Goal: Information Seeking & Learning: Check status

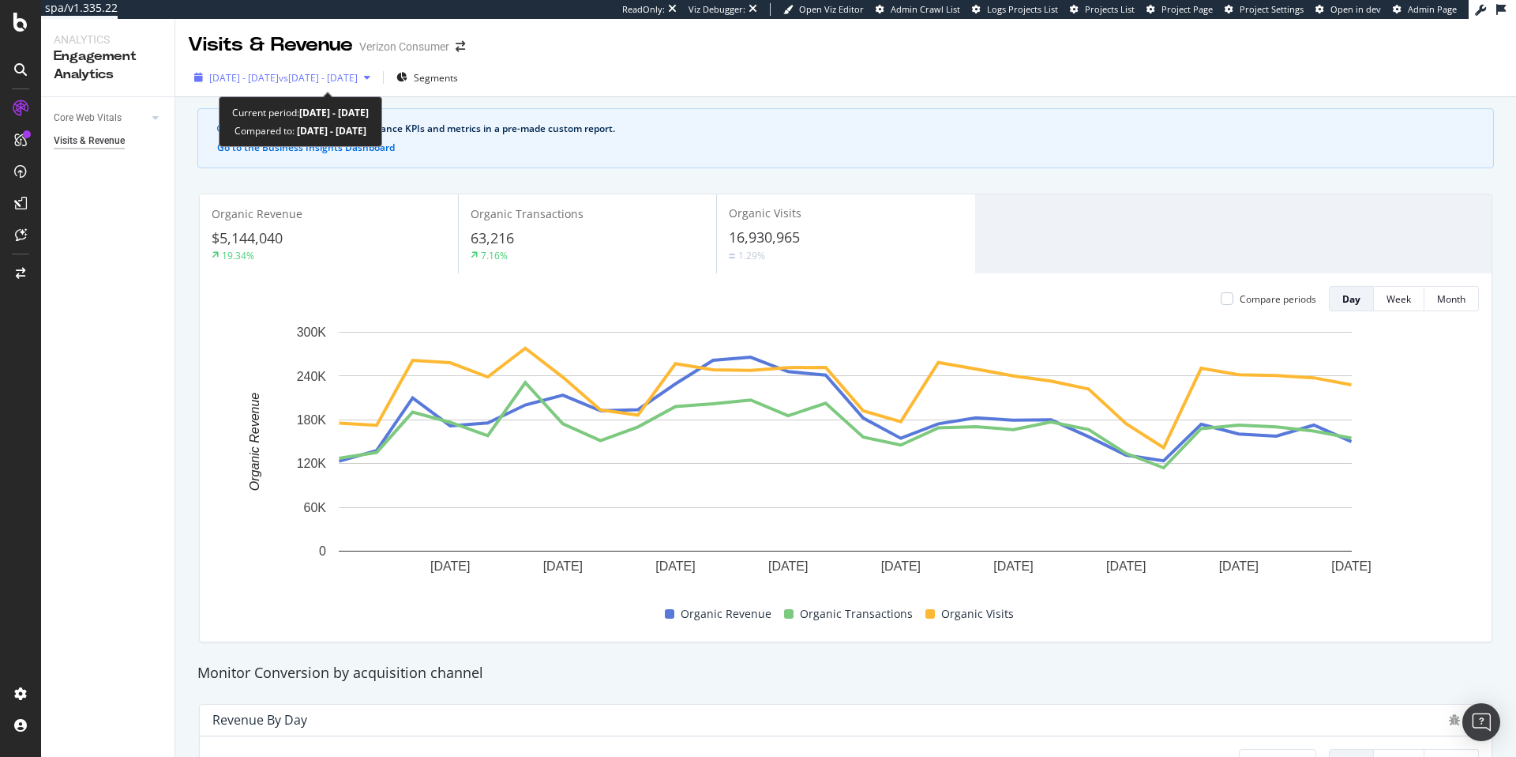
click at [350, 81] on span "vs [DATE] - [DATE]" at bounding box center [318, 77] width 79 height 13
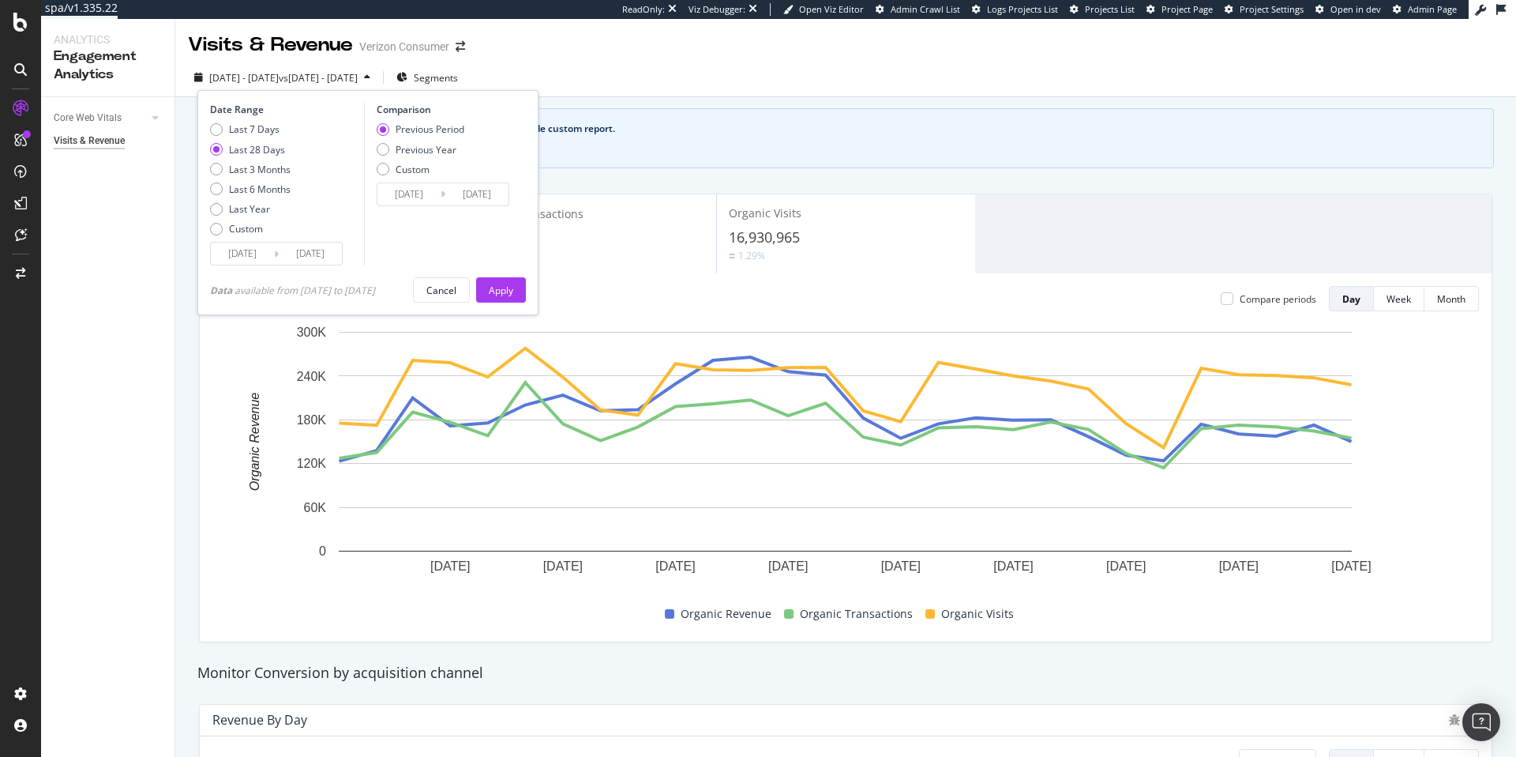
click at [268, 149] on div "Last 28 Days" at bounding box center [257, 149] width 56 height 13
click at [513, 283] on div "Apply" at bounding box center [501, 289] width 24 height 13
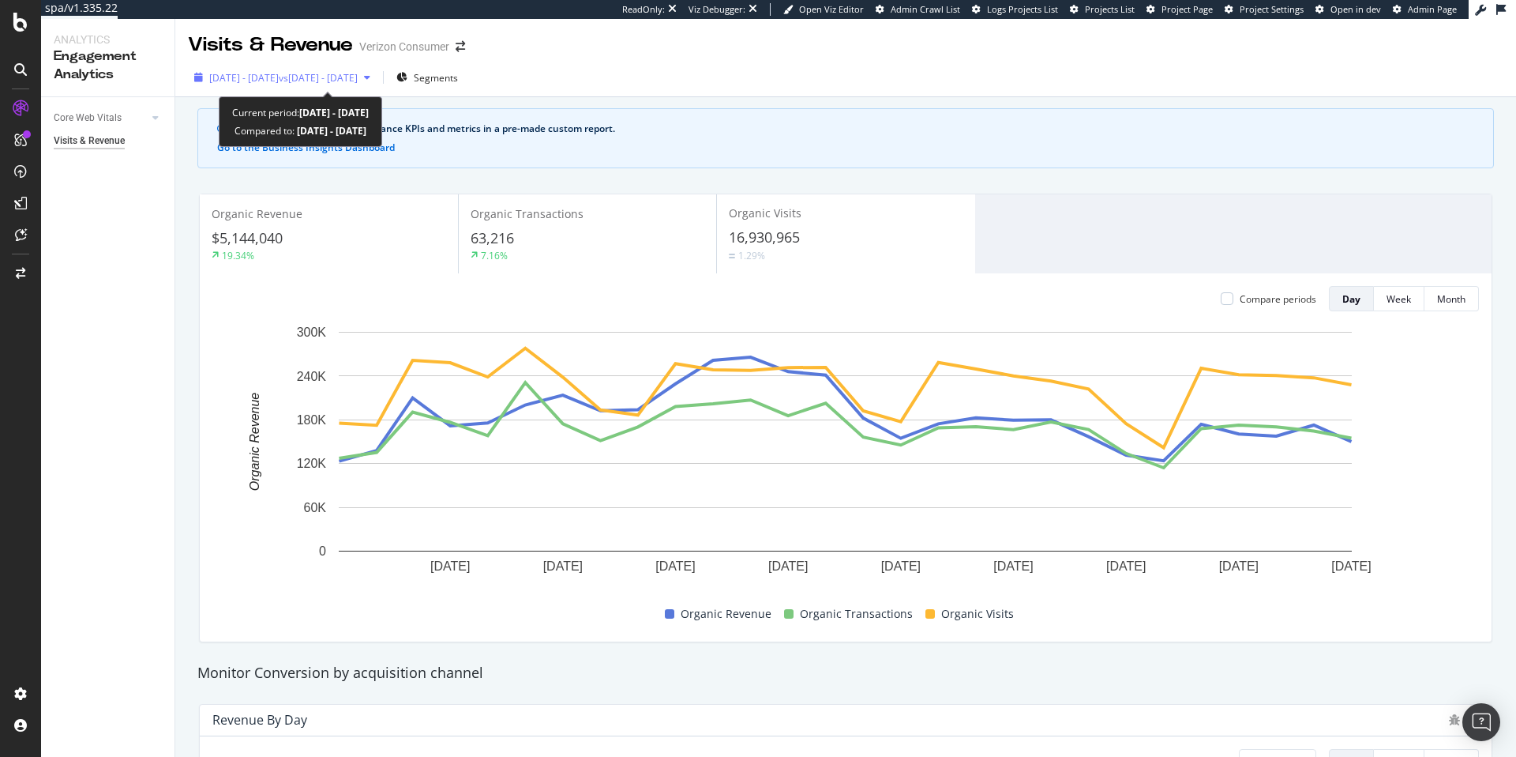
click at [279, 75] on span "2025 Mar. 29th - Apr. 25th" at bounding box center [243, 77] width 69 height 13
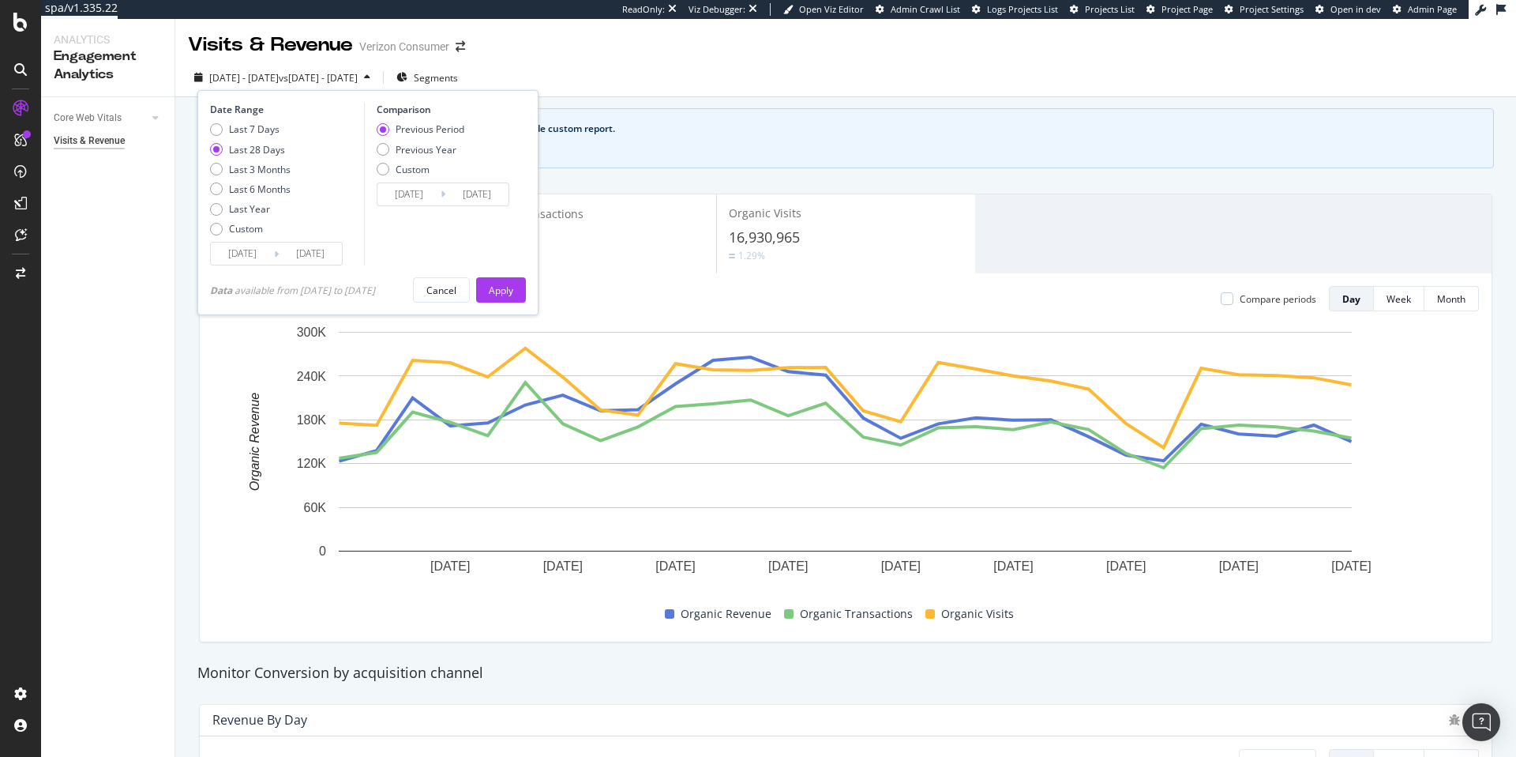
click at [271, 244] on input "2025/03/29" at bounding box center [242, 253] width 63 height 22
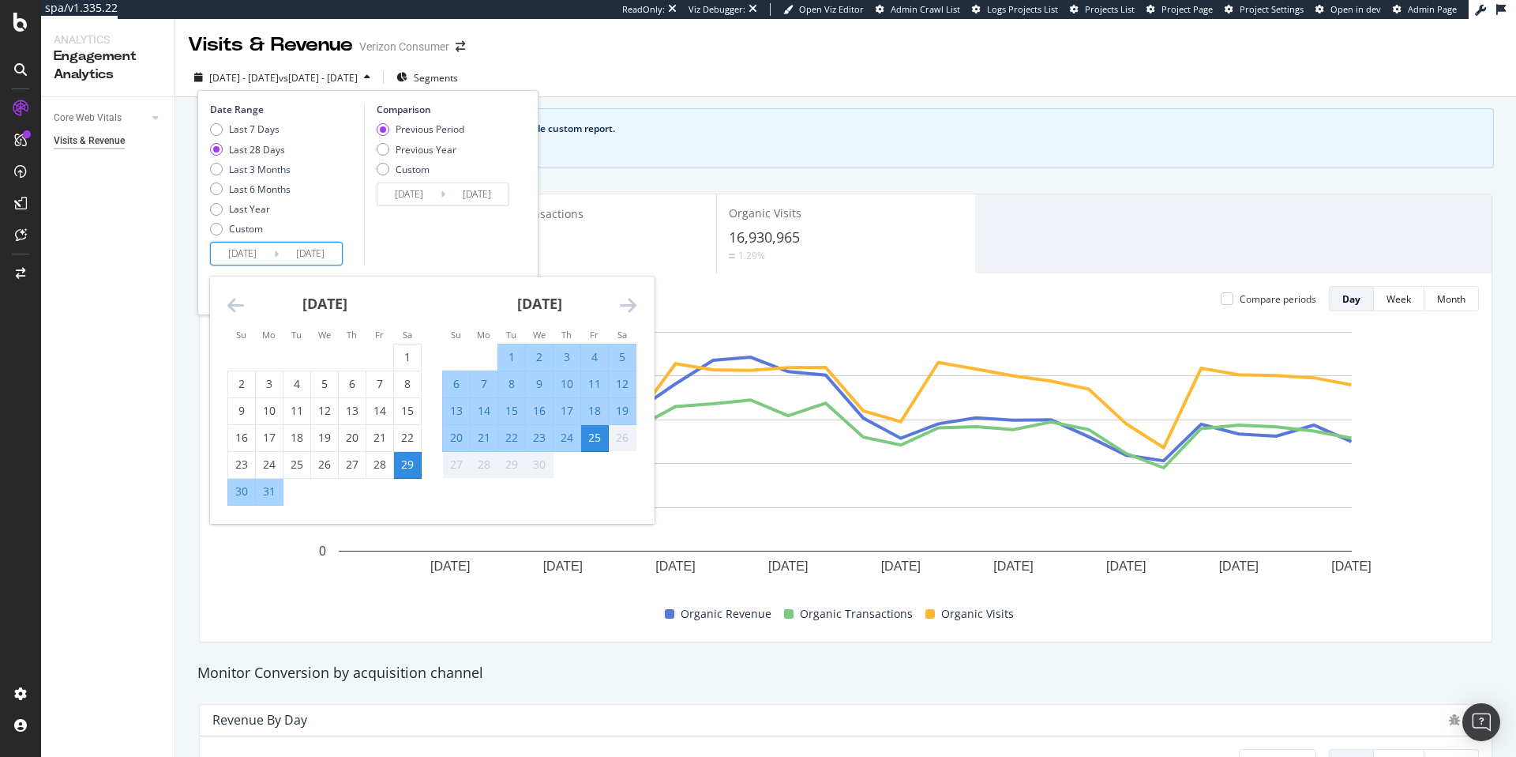
click at [636, 307] on div "April 2025 1 2 3 4 5 6 7 8 9 10 11 12 13 14 15 16 17 18 19 20 21 22 23 24 25 26…" at bounding box center [539, 377] width 215 height 202
click at [634, 307] on icon "Move forward to switch to the next month." at bounding box center [628, 304] width 17 height 19
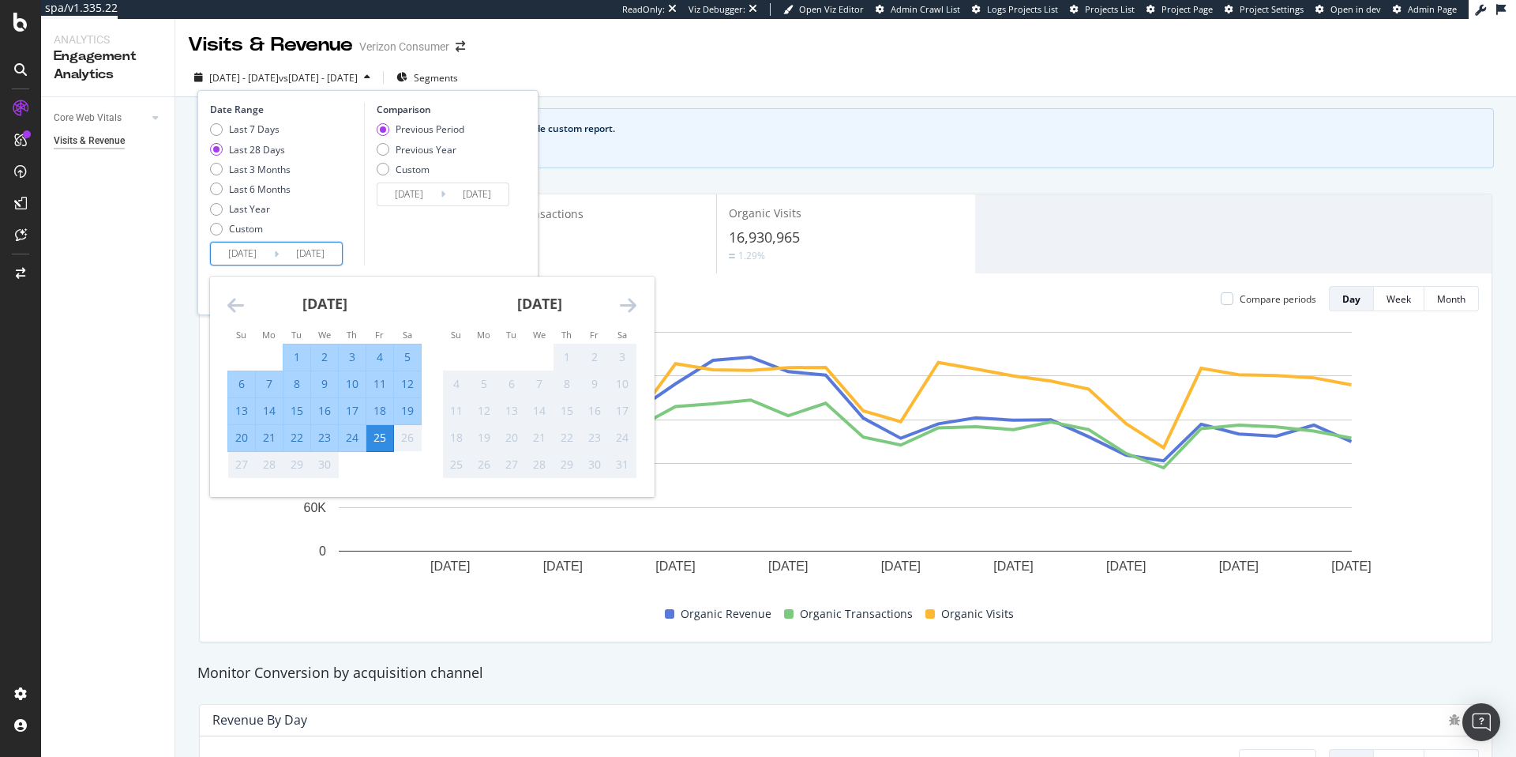
click at [628, 307] on icon "Move forward to switch to the next month." at bounding box center [628, 304] width 17 height 19
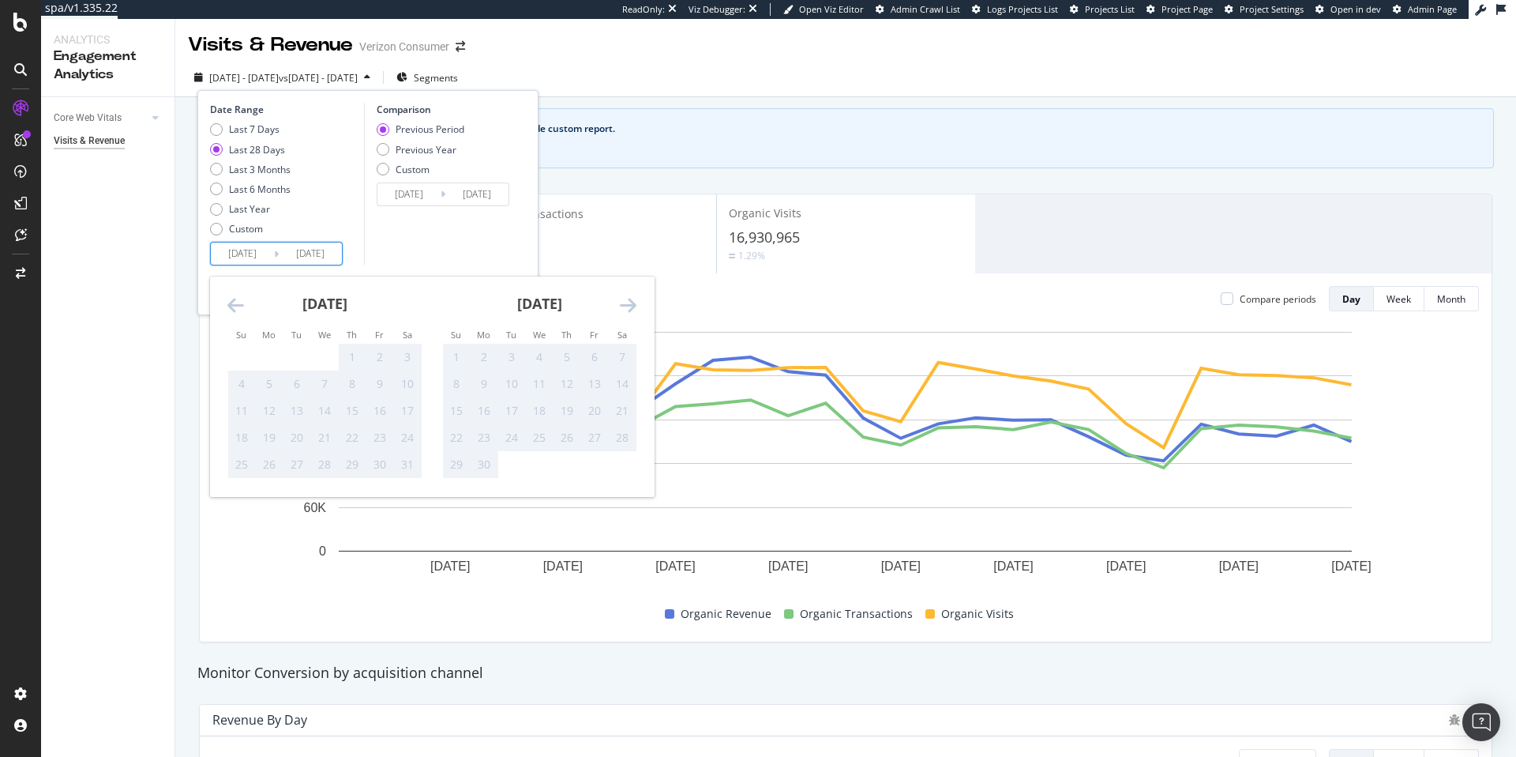
click at [628, 307] on icon "Move forward to switch to the next month." at bounding box center [628, 304] width 17 height 19
click at [226, 303] on div "August 2025 1 2 3 4 5 6 7 8 9 10 11 12 13 14 15 16 17 18 19 20 21 22 23 24 25 2…" at bounding box center [324, 390] width 215 height 229
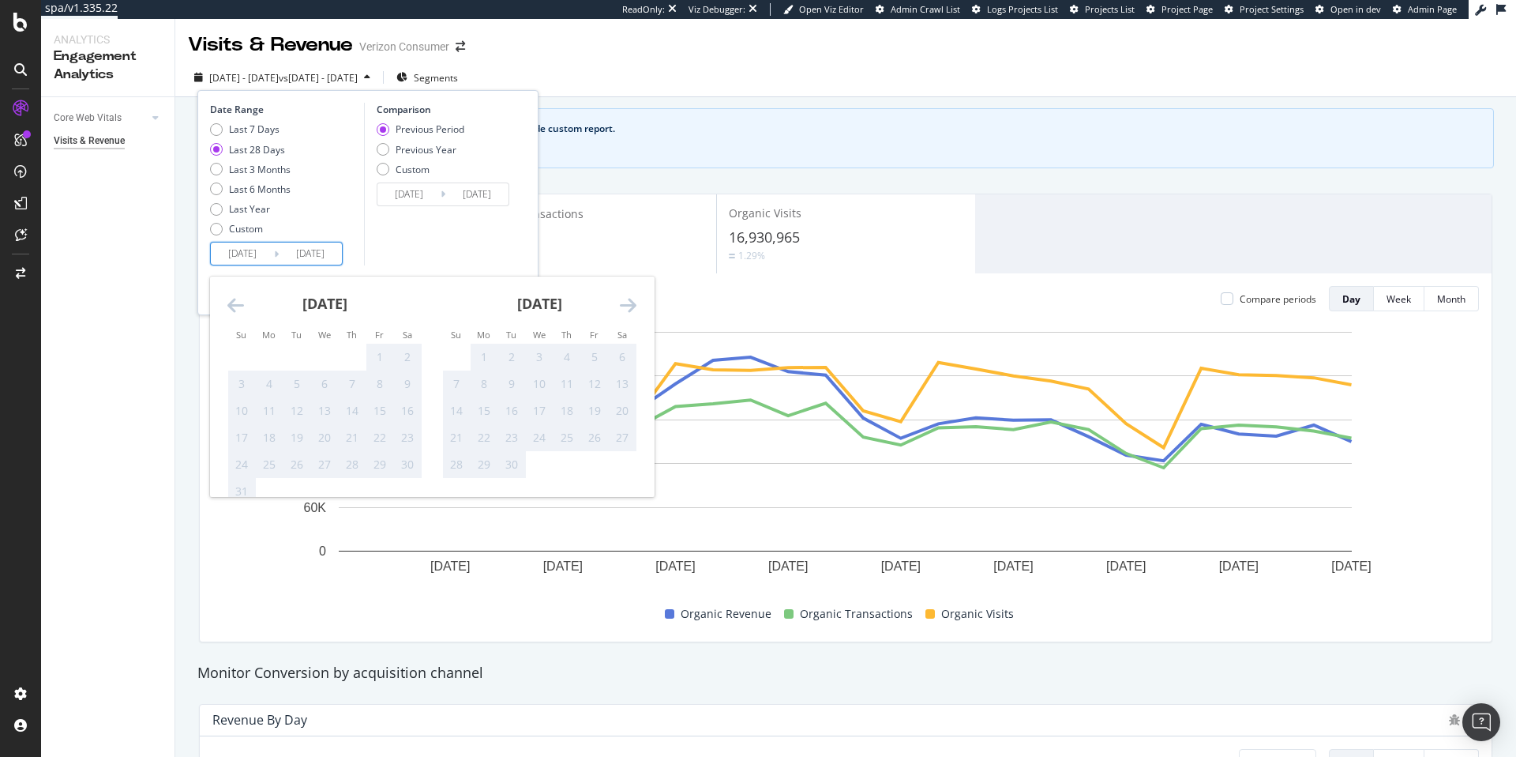
click at [235, 305] on icon "Move backward to switch to the previous month." at bounding box center [235, 304] width 17 height 19
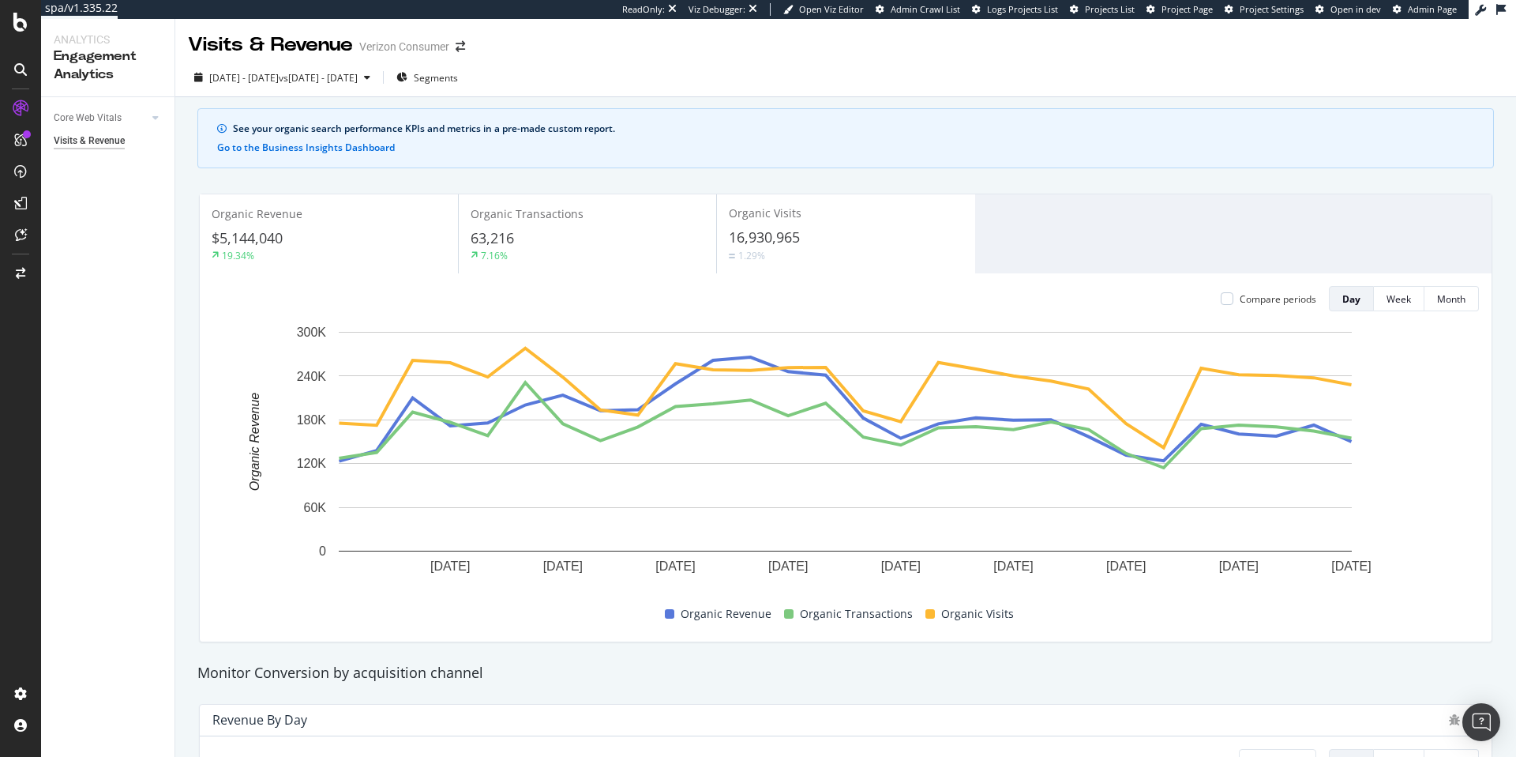
click at [875, 161] on div "See your organic search performance KPIs and metrics in a pre-made custom repor…" at bounding box center [845, 138] width 1297 height 60
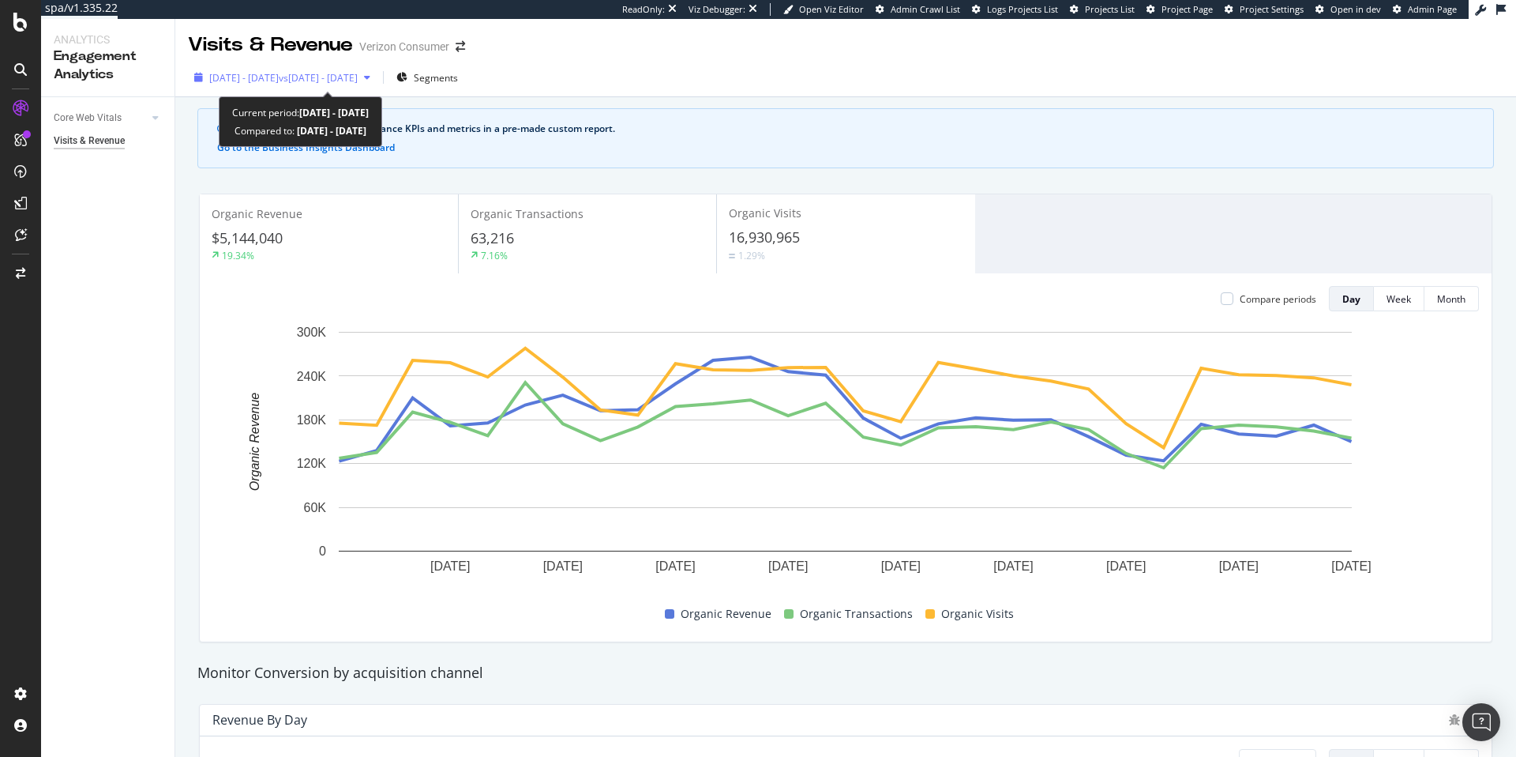
click at [325, 65] on button "2025 Mar. 29th - Apr. 25th vs 2025 Mar. 1st - Mar. 28th" at bounding box center [282, 77] width 189 height 25
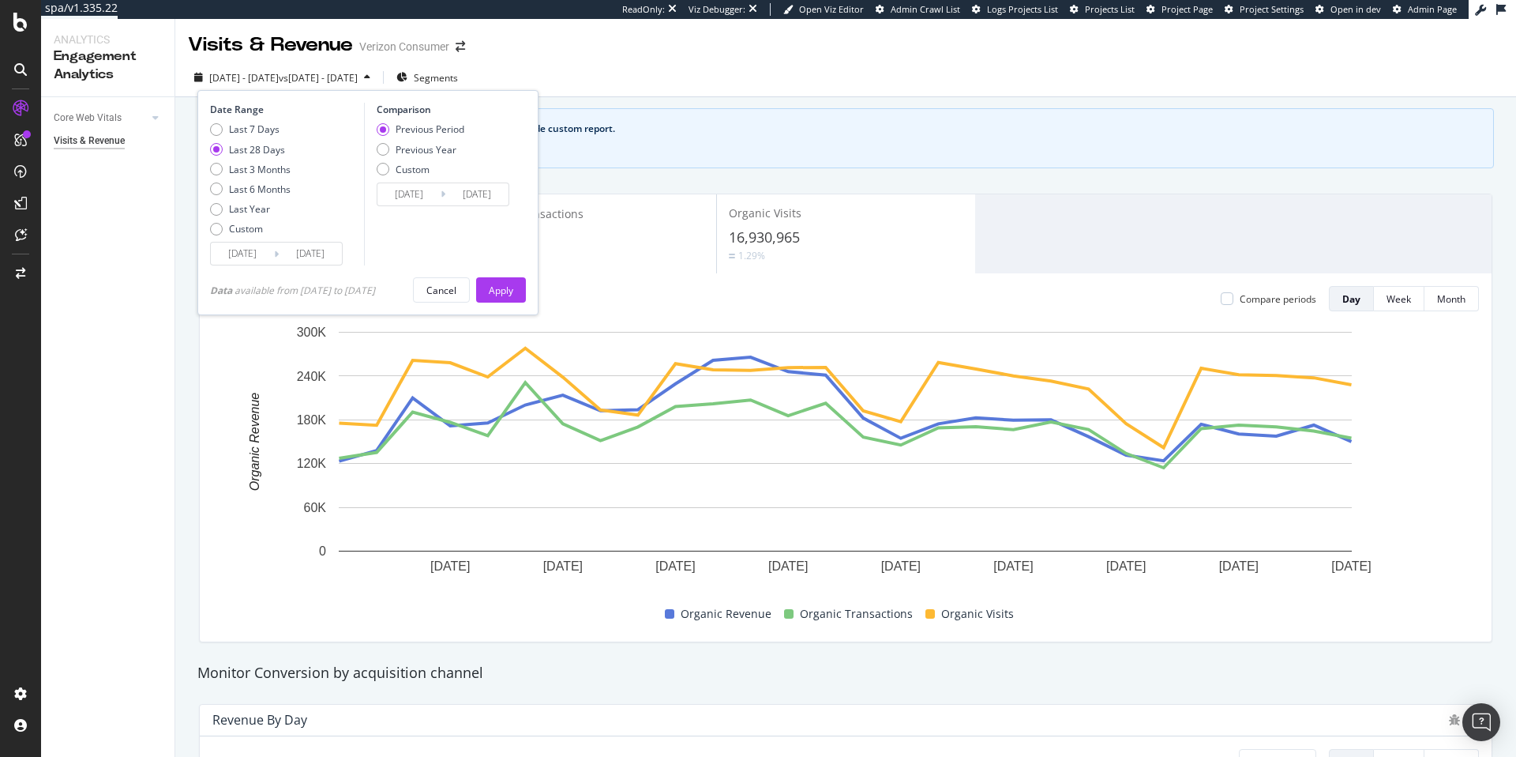
click at [323, 258] on input "2025/04/25" at bounding box center [310, 253] width 63 height 22
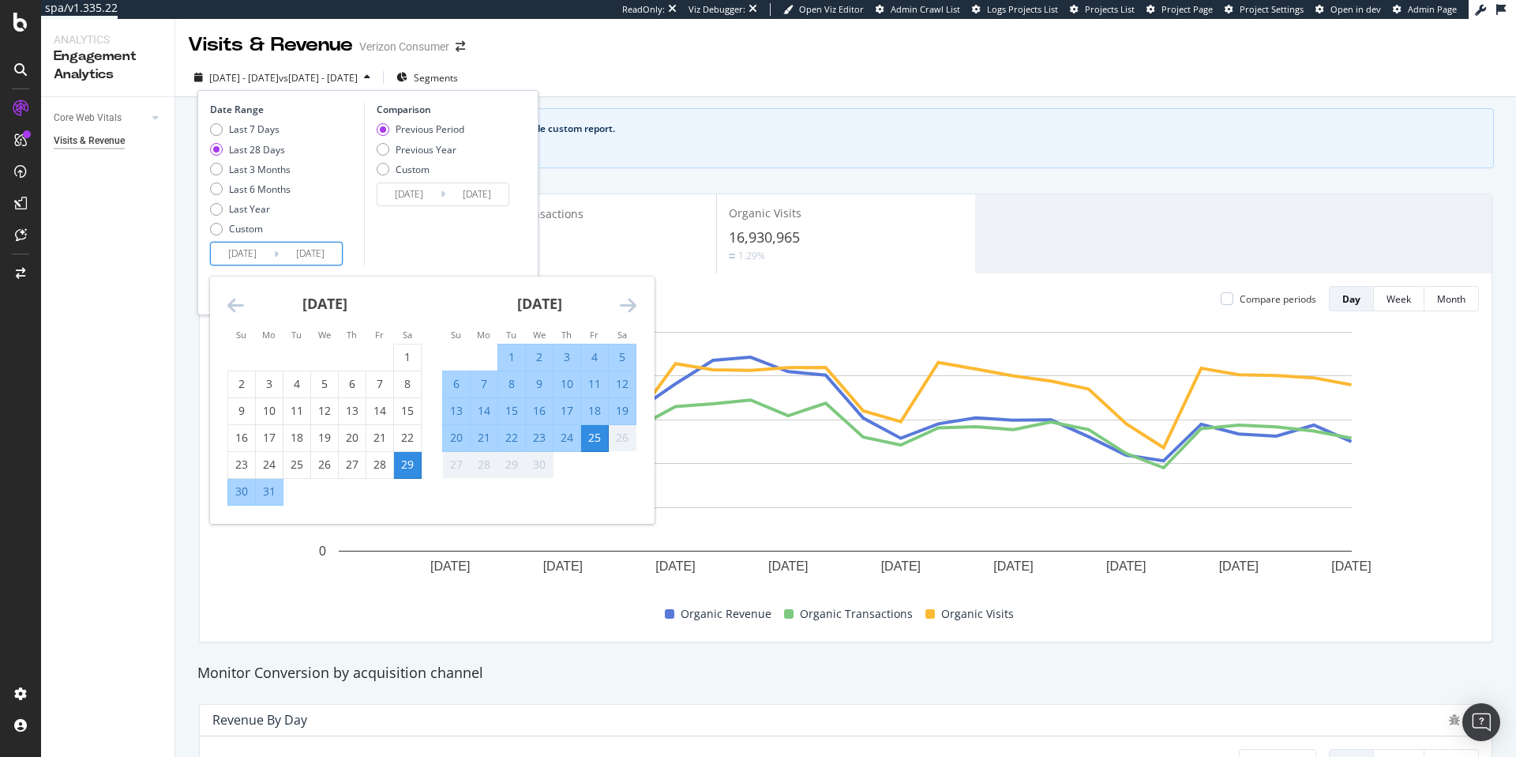
click at [621, 303] on icon "Move forward to switch to the next month." at bounding box center [628, 304] width 17 height 19
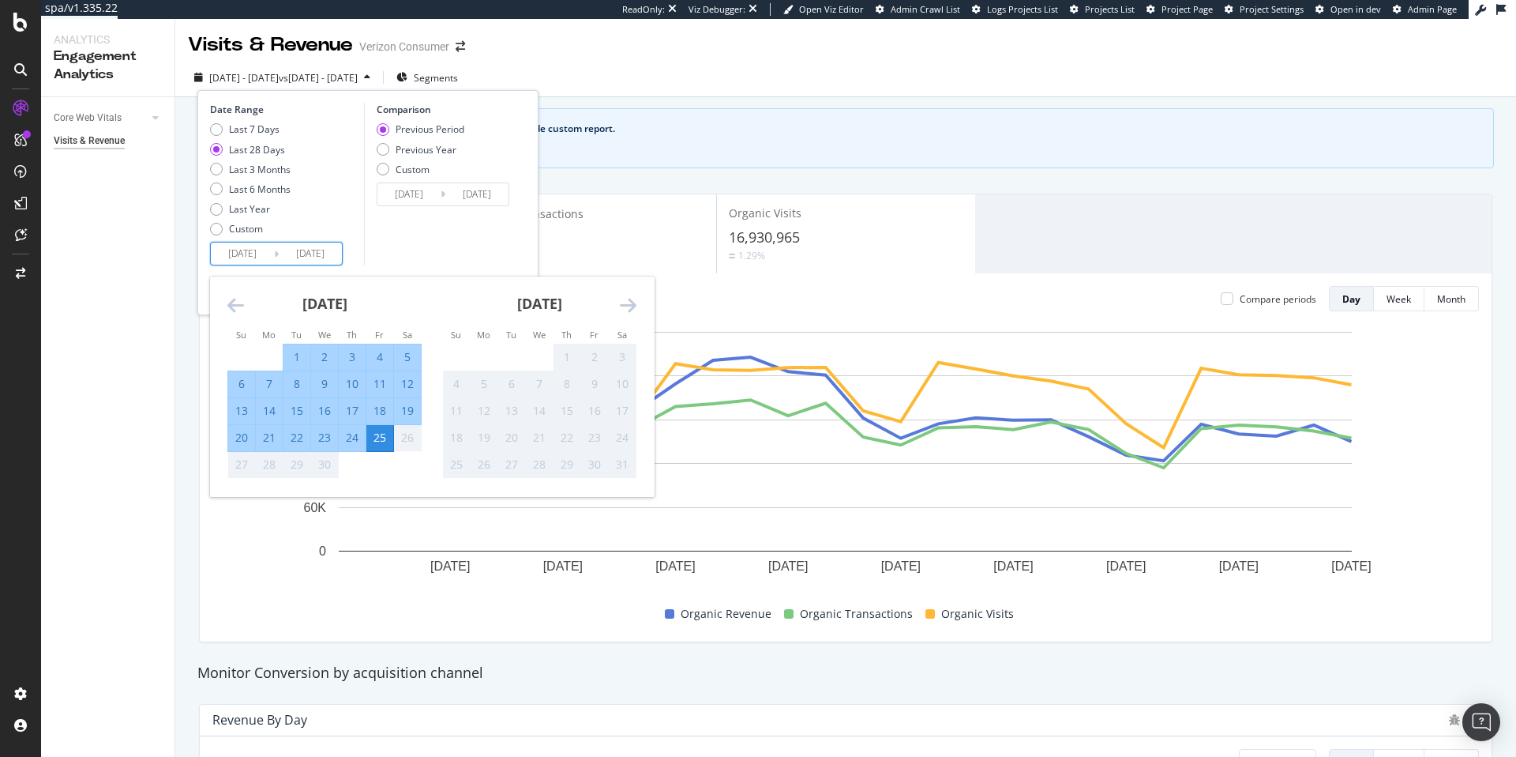
click at [621, 303] on icon "Move forward to switch to the next month." at bounding box center [628, 304] width 17 height 19
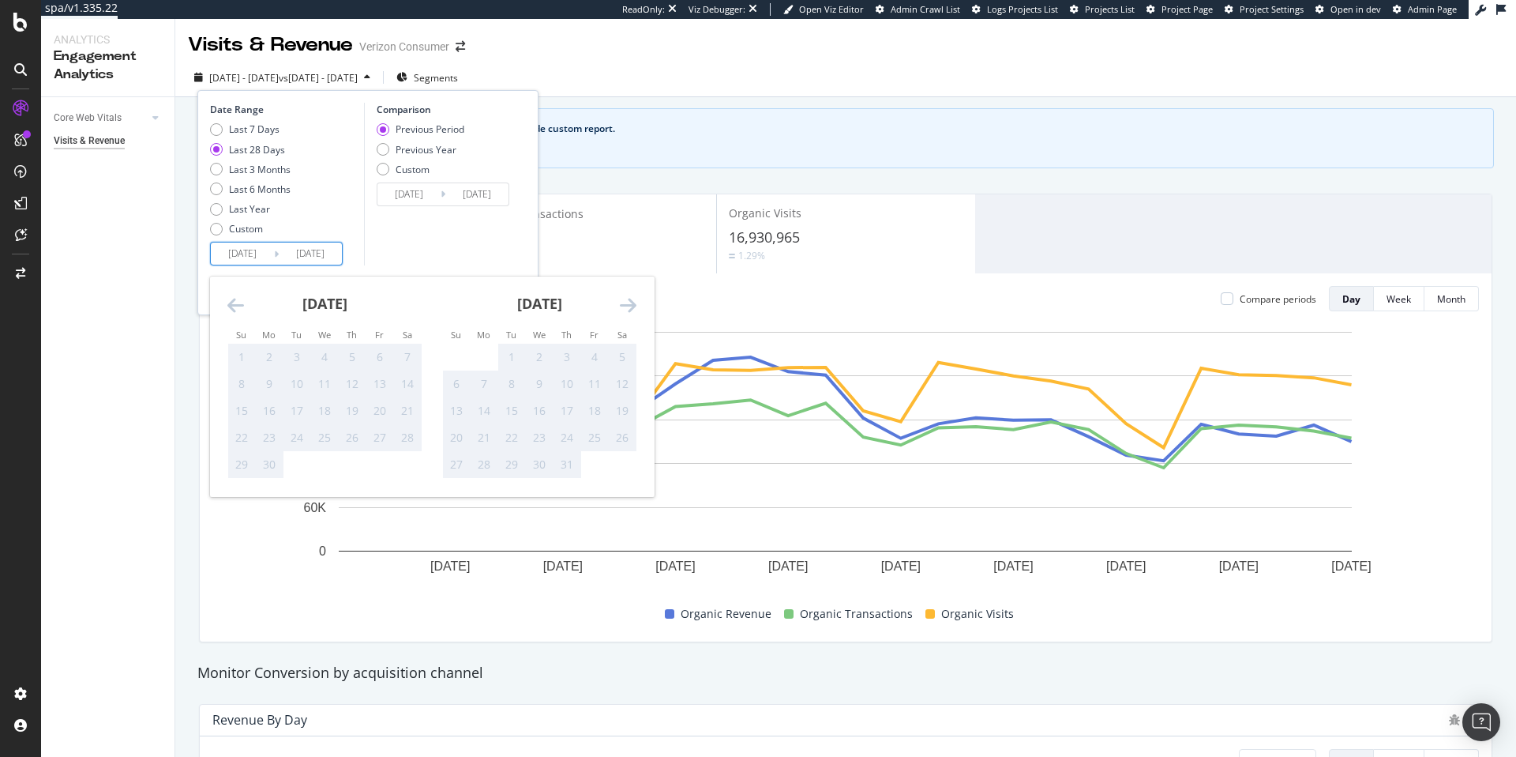
click at [621, 303] on icon "Move forward to switch to the next month." at bounding box center [628, 304] width 17 height 19
click at [621, 302] on icon "Move forward to switch to the next month." at bounding box center [628, 304] width 17 height 19
click at [237, 307] on icon "Move backward to switch to the previous month." at bounding box center [235, 304] width 17 height 19
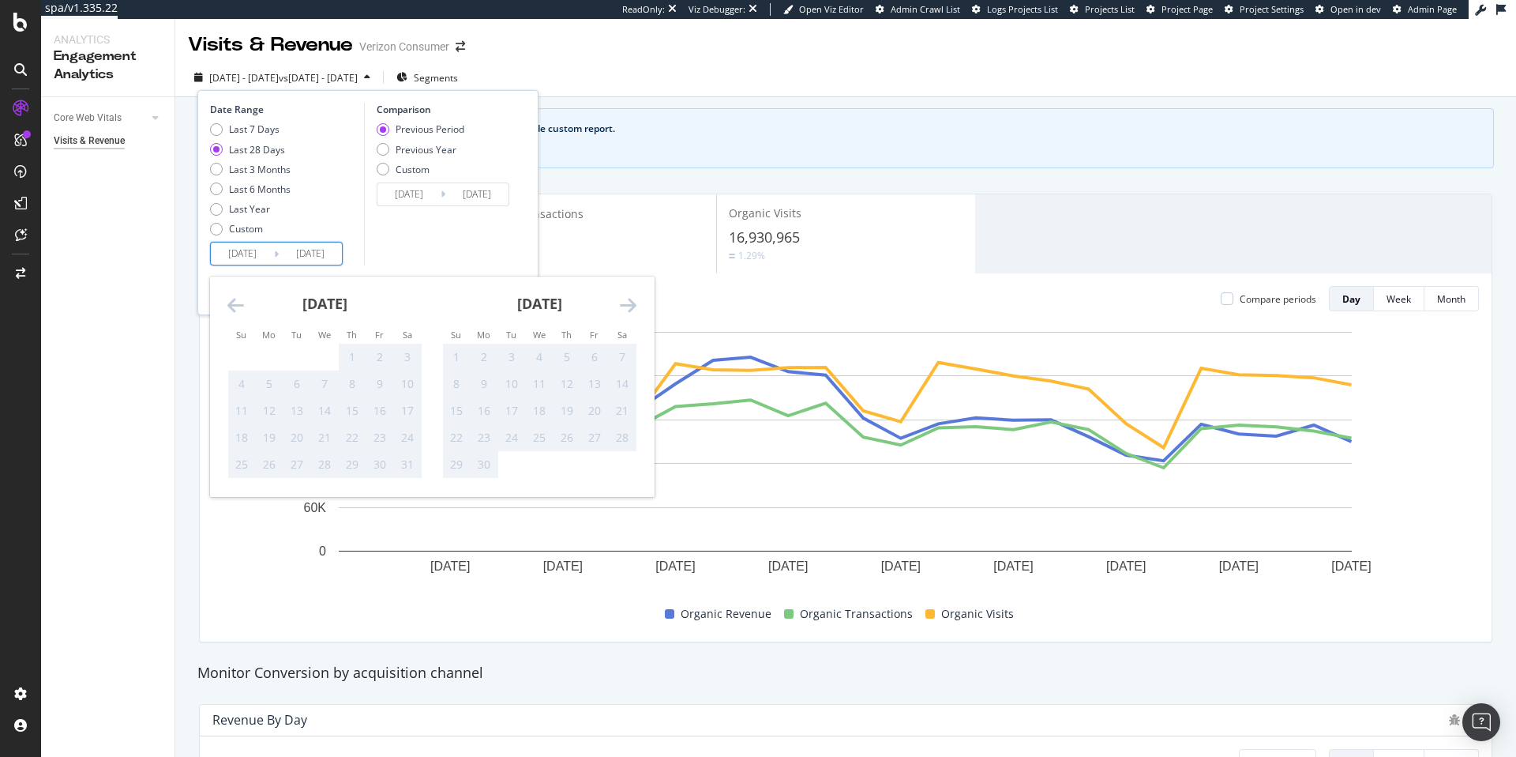
click at [237, 307] on icon "Move backward to switch to the previous month." at bounding box center [235, 304] width 17 height 19
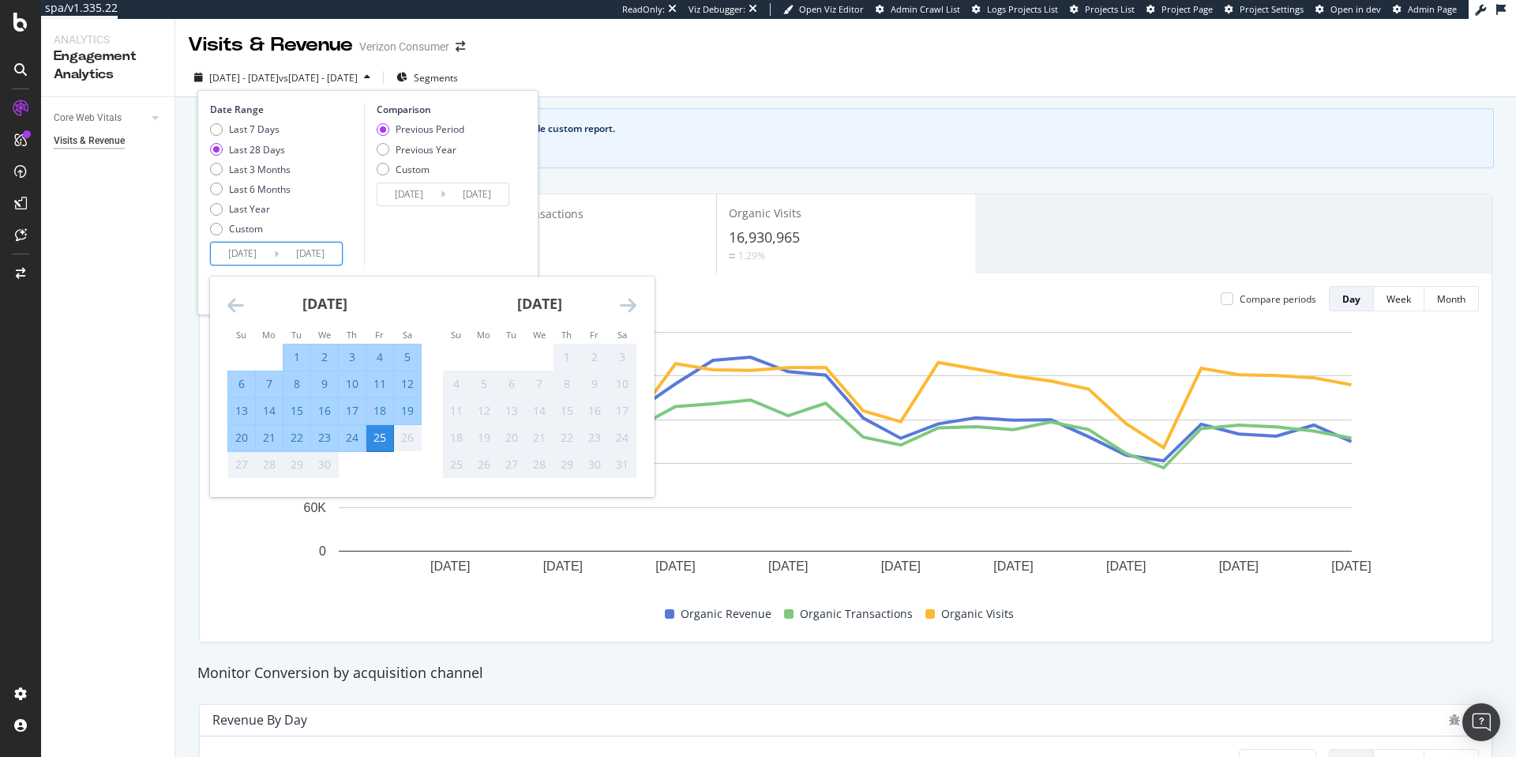
click at [237, 307] on icon "Move backward to switch to the previous month." at bounding box center [235, 304] width 17 height 19
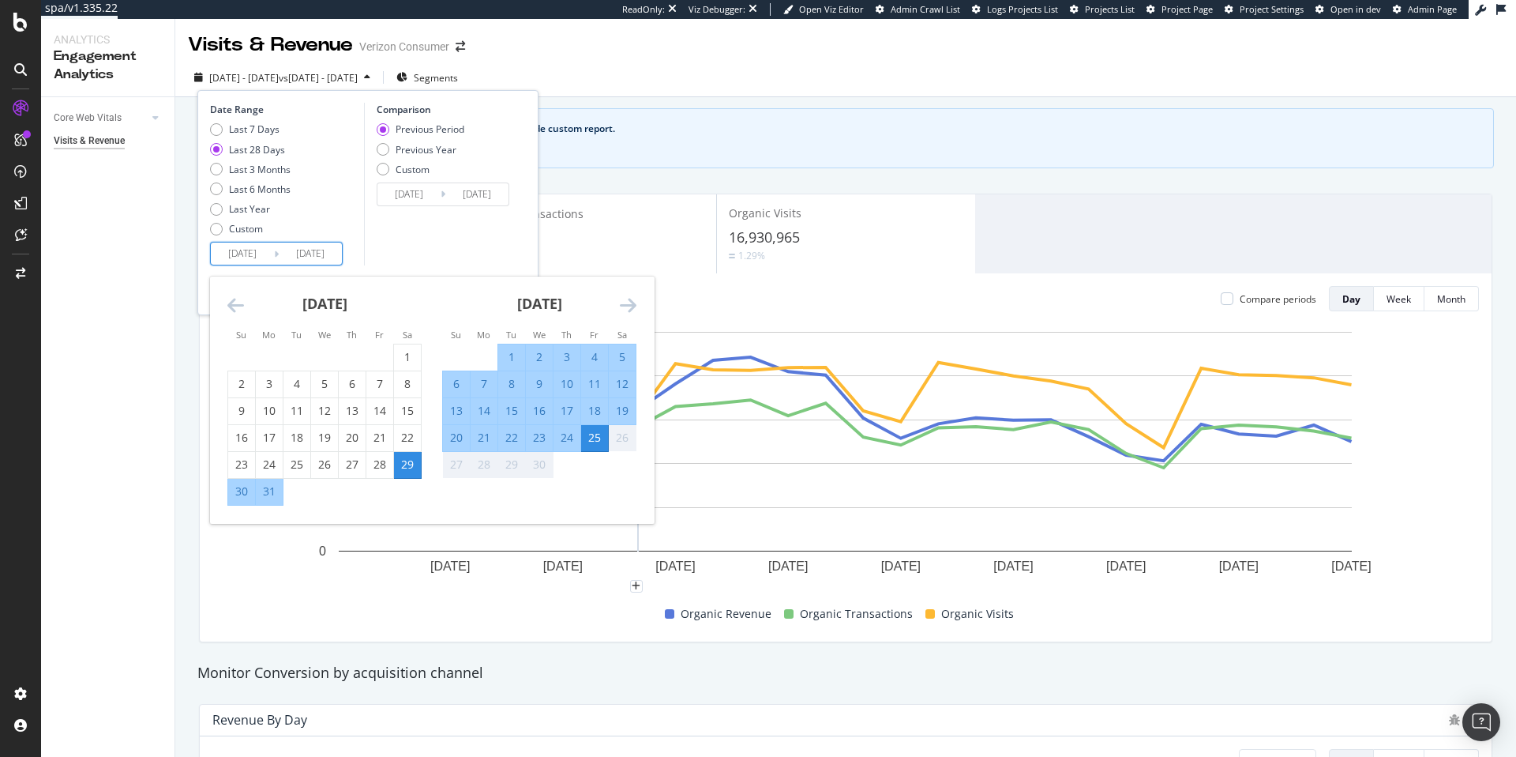
click at [627, 303] on icon "Move forward to switch to the next month." at bounding box center [628, 304] width 17 height 19
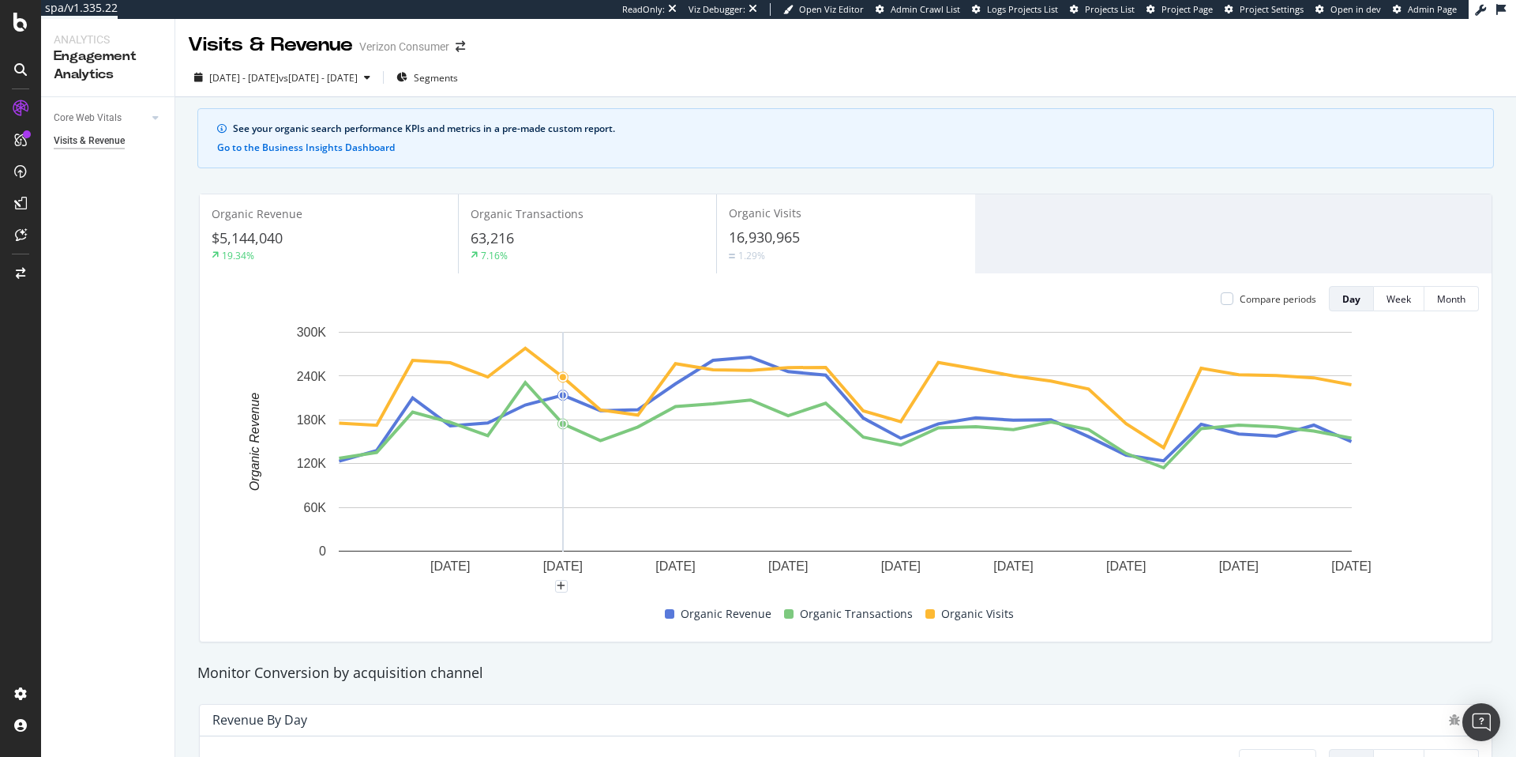
click at [630, 70] on div "2025 Mar. 29th - Apr. 25th vs 2025 Mar. 1st - Mar. 28th Segments" at bounding box center [845, 81] width 1341 height 32
click at [358, 75] on span "vs 2025 Mar. 1st - Mar. 28th" at bounding box center [318, 77] width 79 height 13
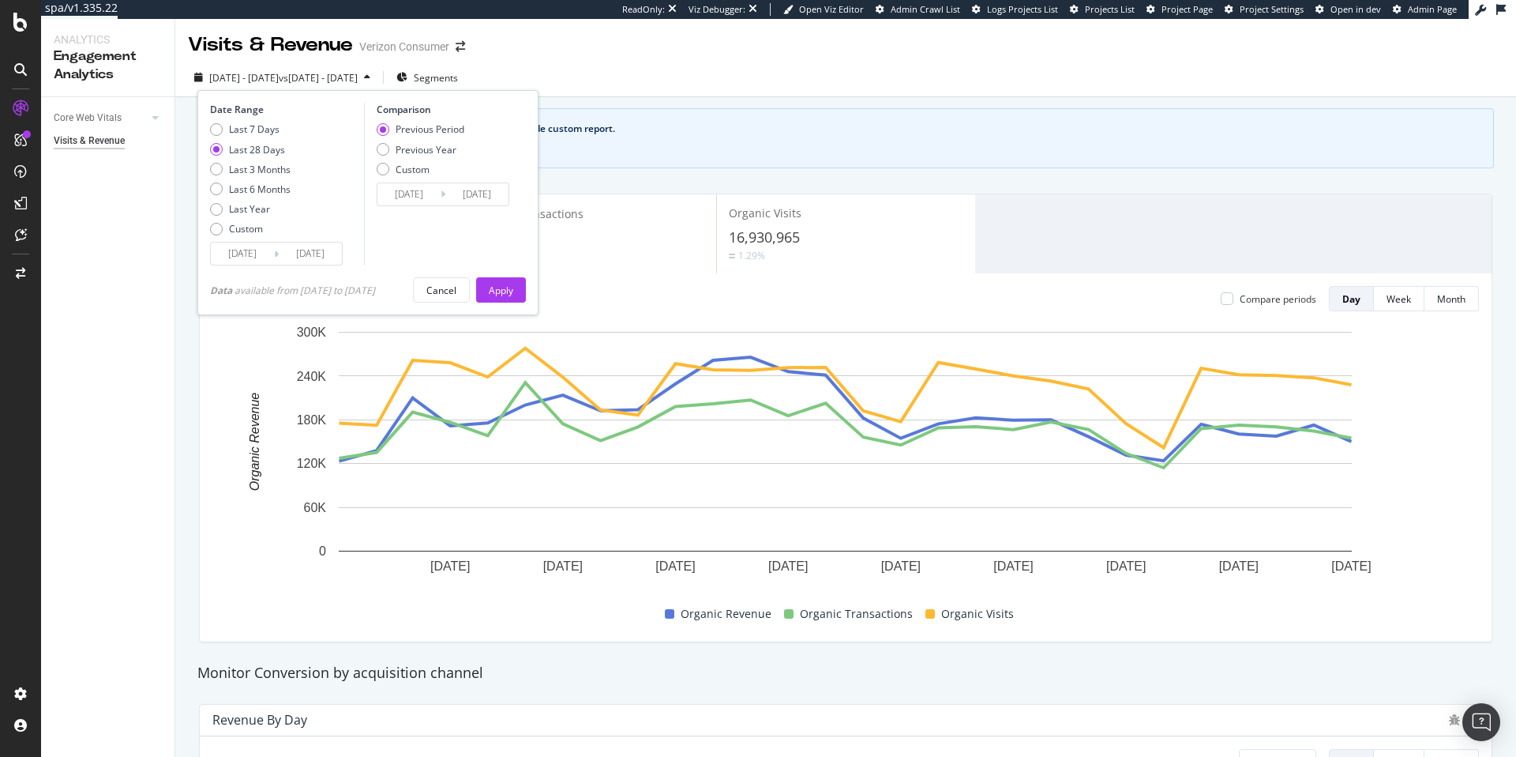
click at [262, 263] on input "2025/03/29" at bounding box center [242, 253] width 63 height 22
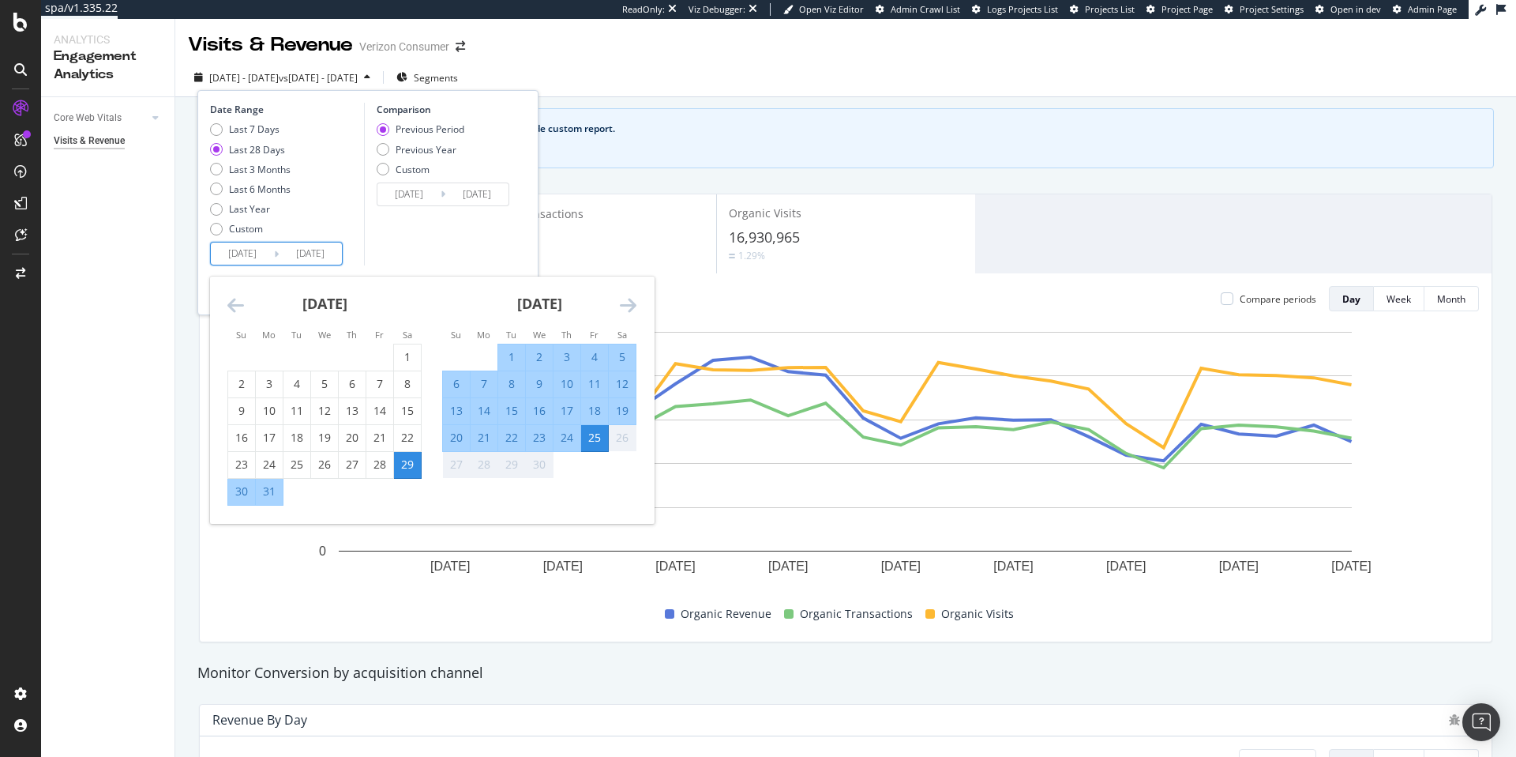
click at [622, 304] on icon "Move forward to switch to the next month." at bounding box center [628, 304] width 17 height 19
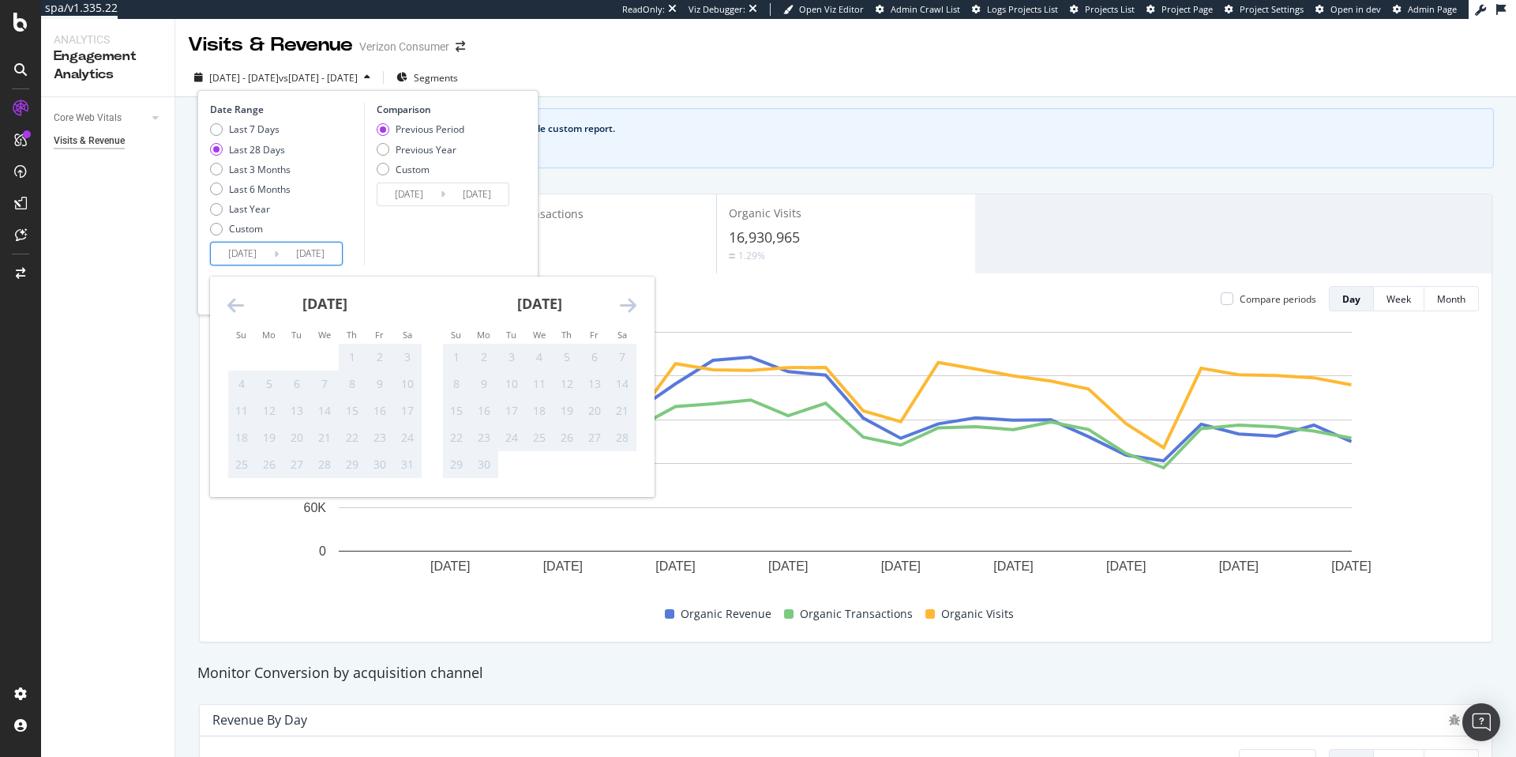
click at [622, 304] on icon "Move forward to switch to the next month." at bounding box center [628, 304] width 17 height 19
click at [228, 306] on icon "Move backward to switch to the previous month." at bounding box center [235, 304] width 17 height 19
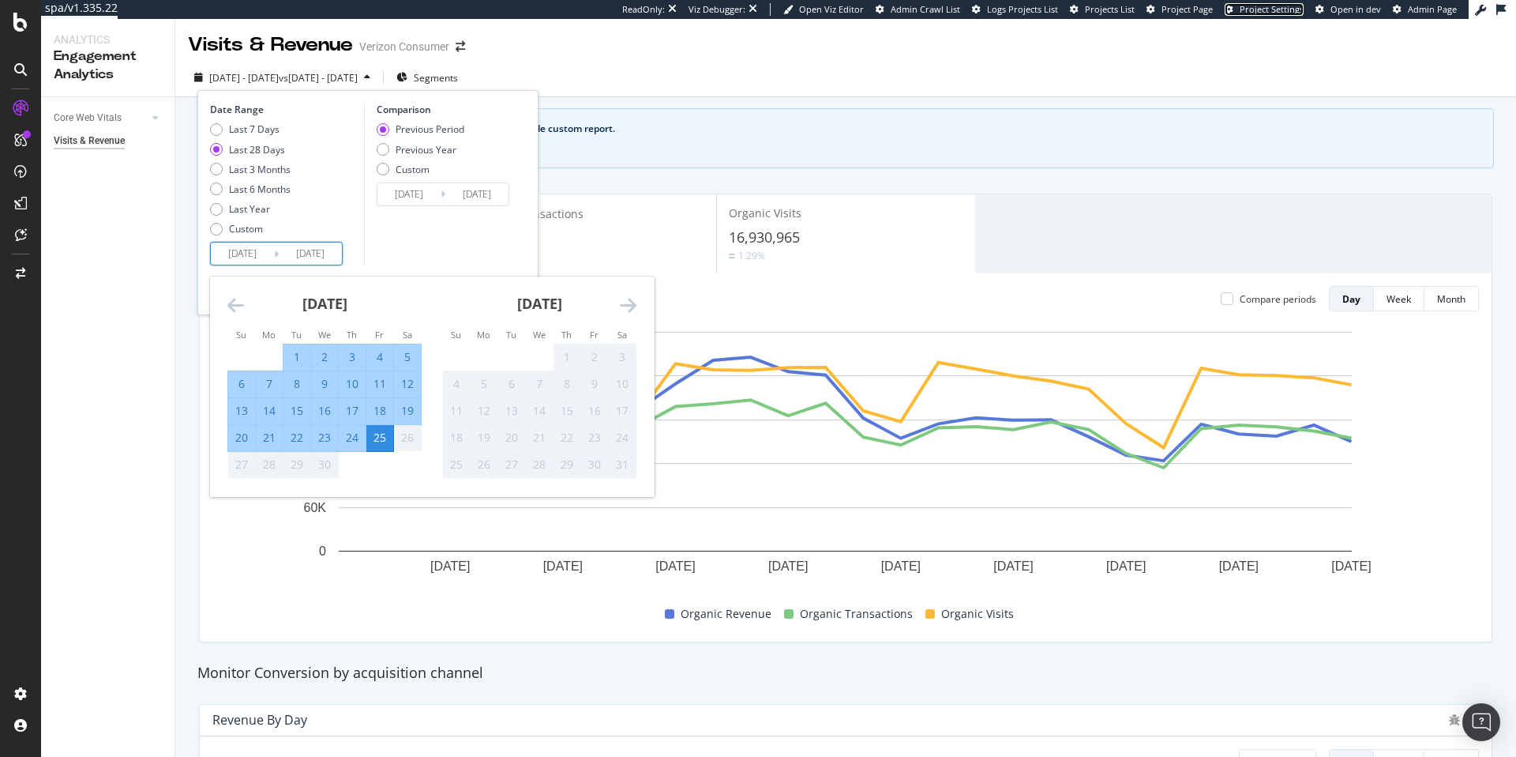
click at [1253, 9] on span "Project Settings" at bounding box center [1272, 9] width 64 height 12
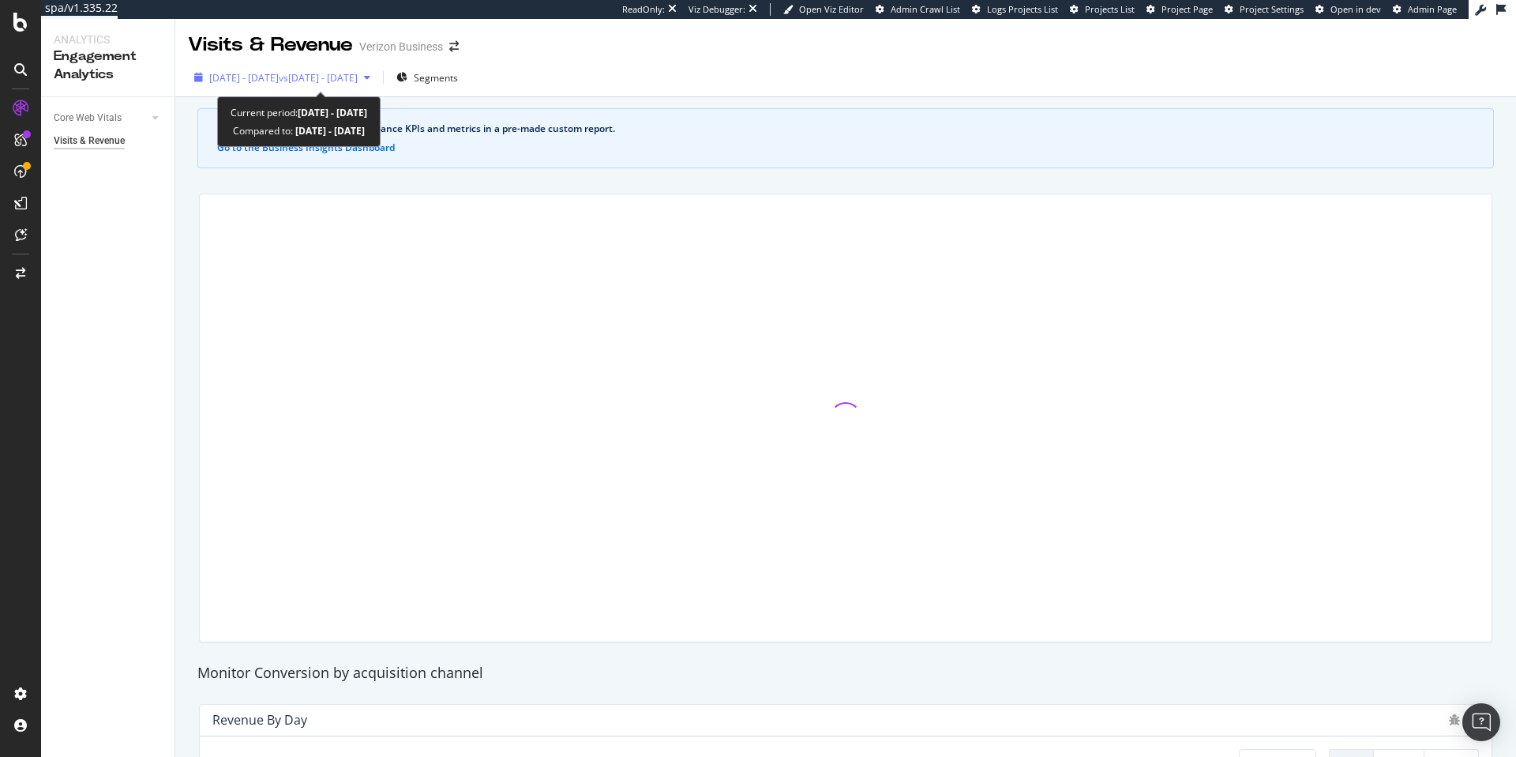
click at [297, 88] on div "[DATE] - [DATE] vs [DATE] - [DATE]" at bounding box center [282, 78] width 189 height 24
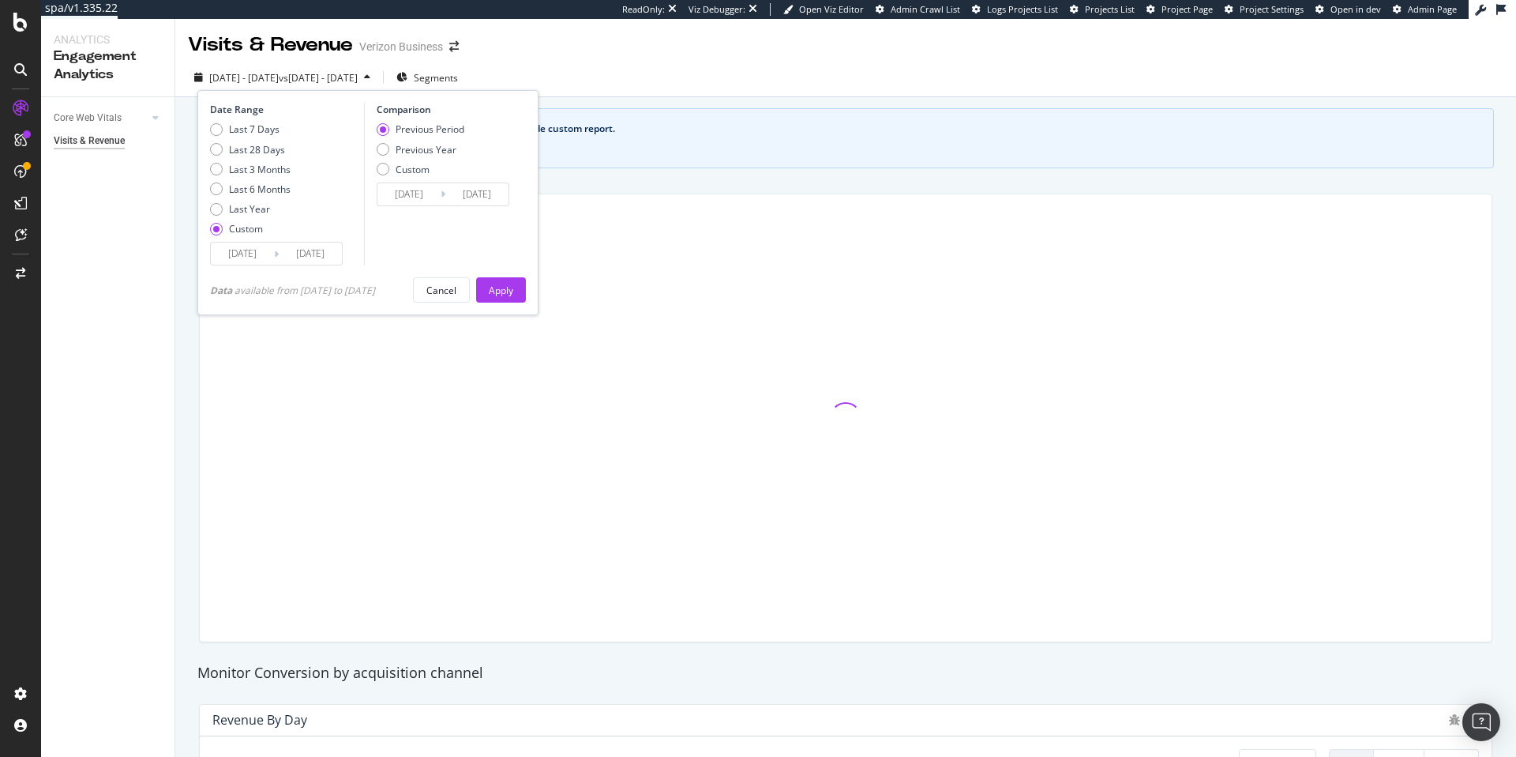
click at [295, 265] on div "2025/07/11 Navigate forward to interact with the calendar and select a date. Pr…" at bounding box center [276, 254] width 133 height 24
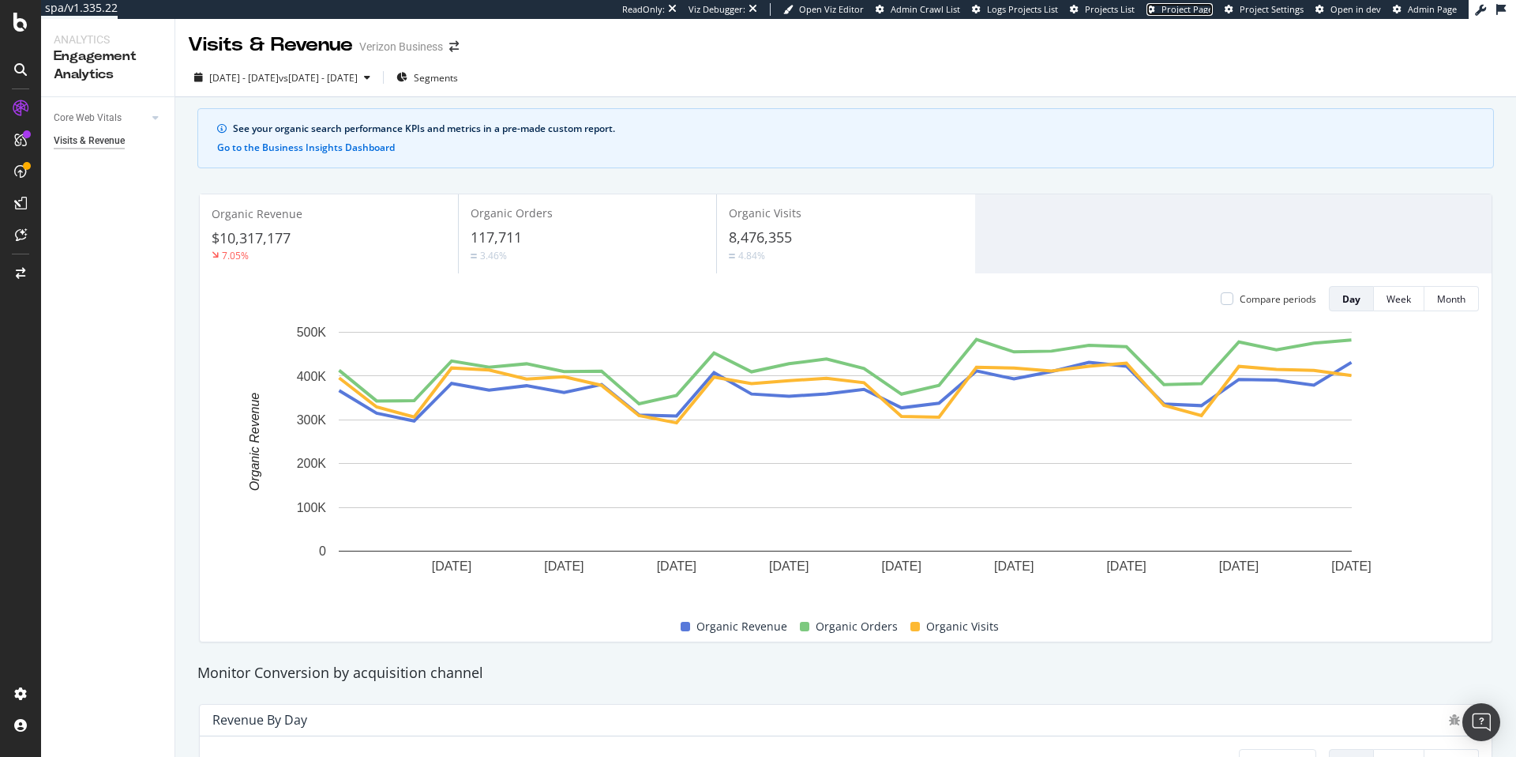
click at [1183, 13] on span "Project Page" at bounding box center [1187, 9] width 51 height 12
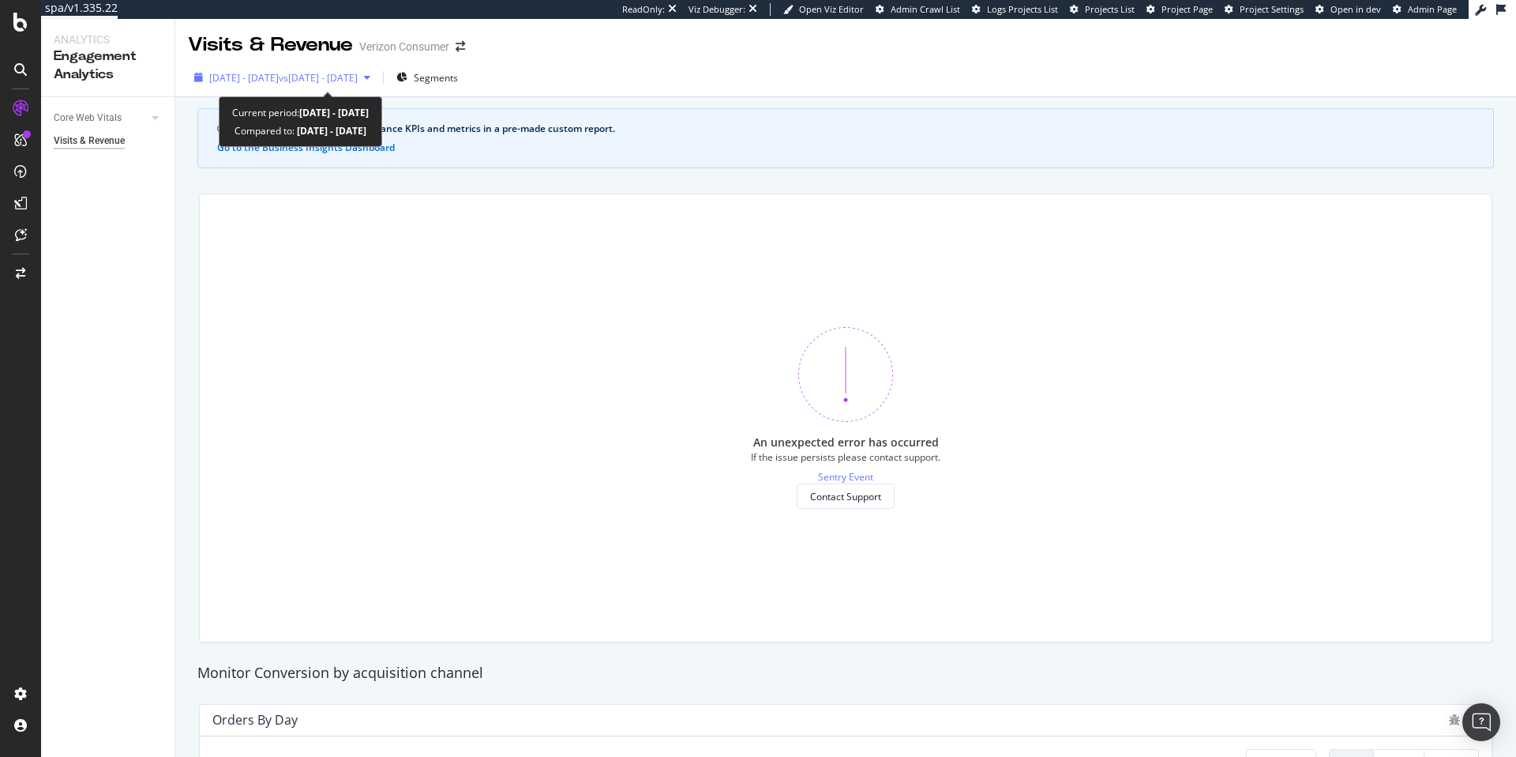
click at [328, 76] on span "vs [DATE] - [DATE]" at bounding box center [318, 77] width 79 height 13
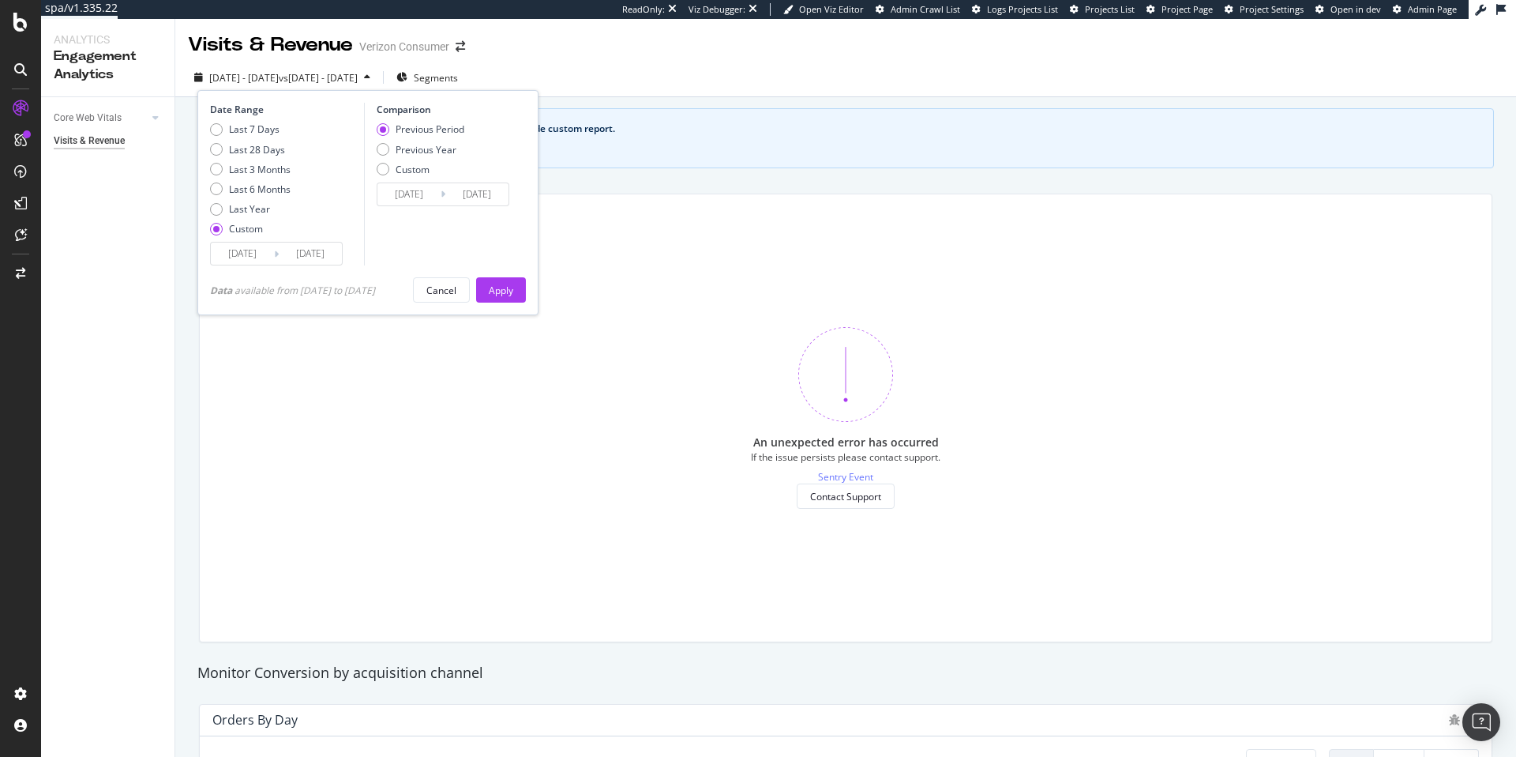
click at [321, 246] on input "[DATE]" at bounding box center [310, 253] width 63 height 22
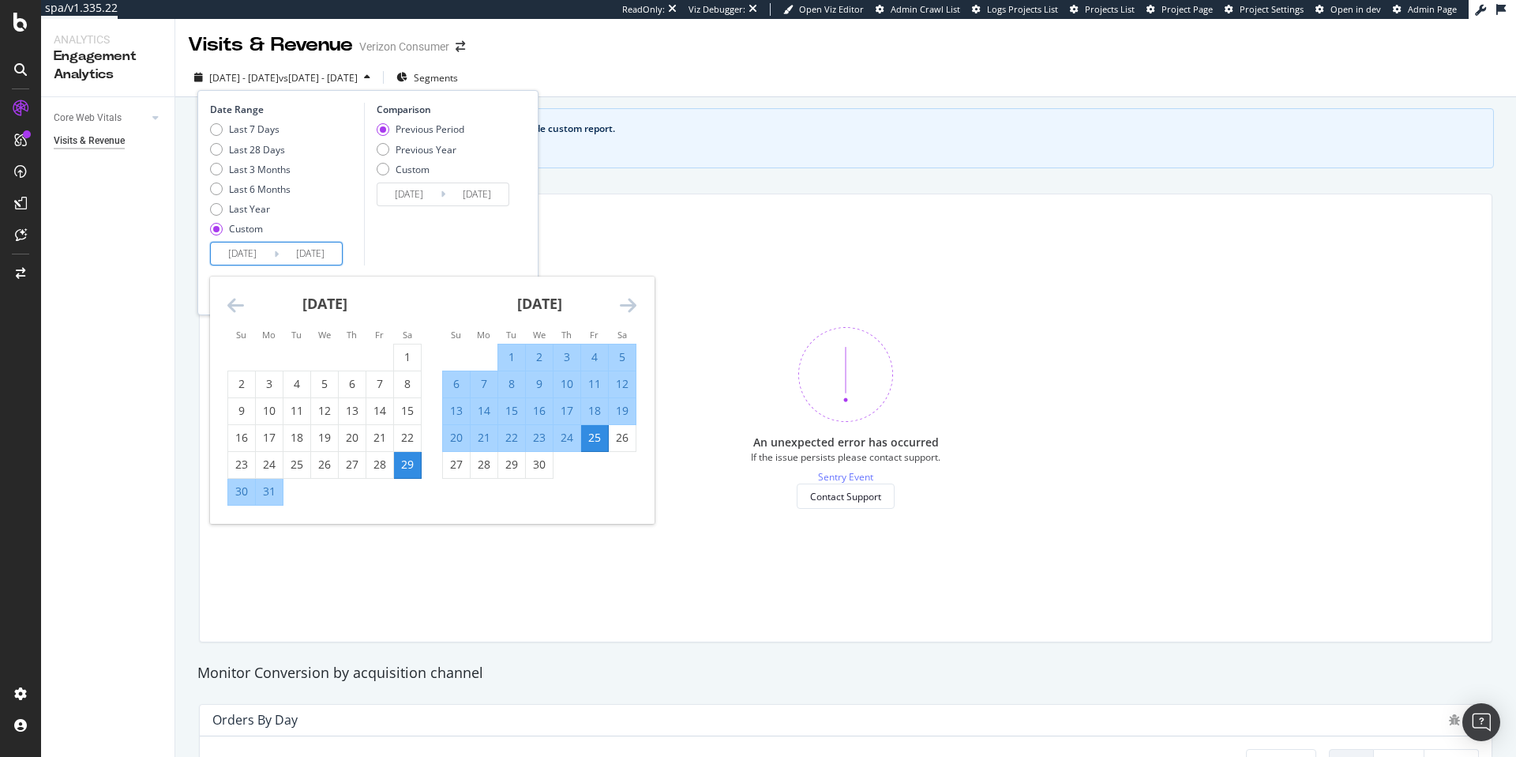
click at [620, 296] on icon "Move forward to switch to the next month." at bounding box center [628, 304] width 17 height 19
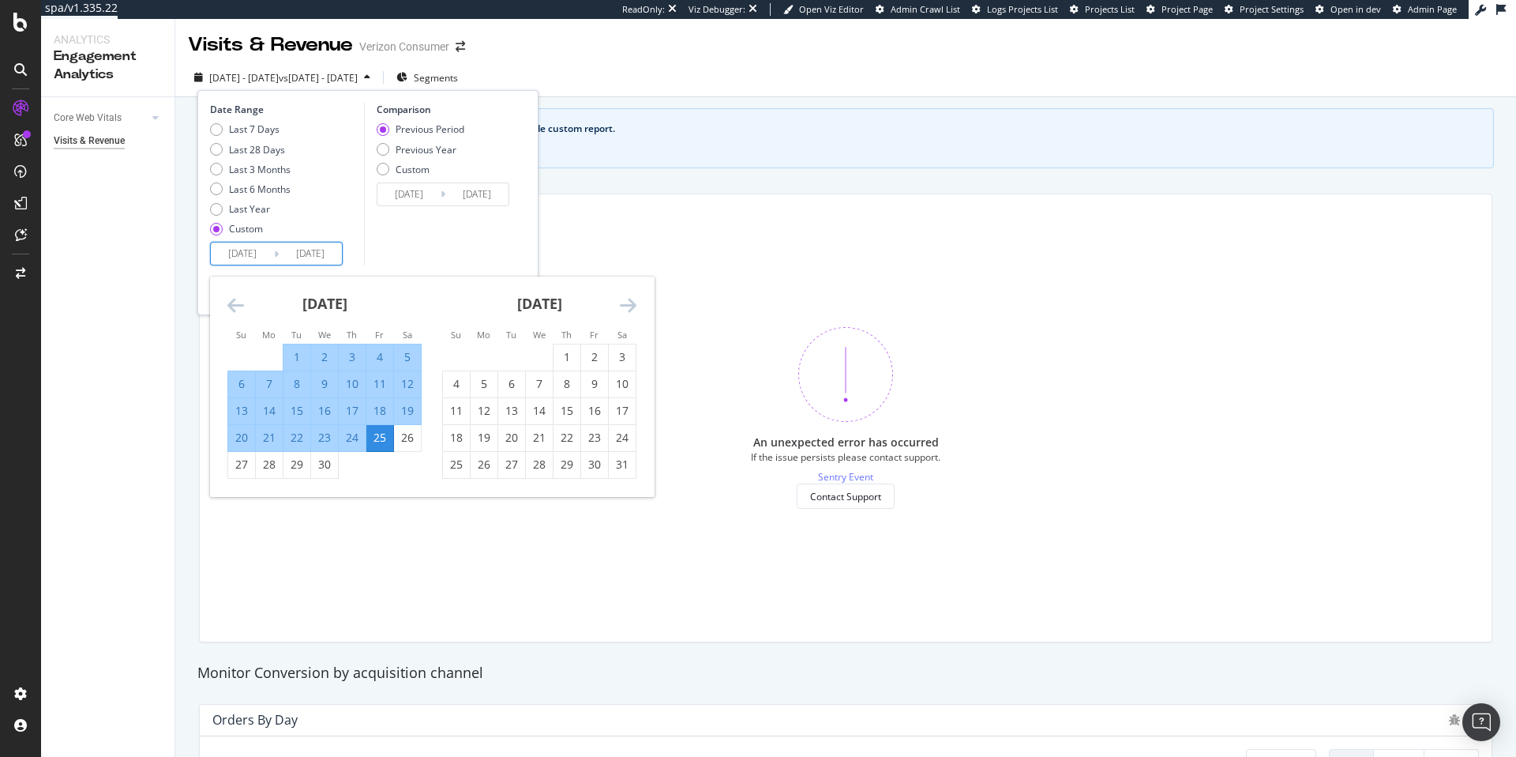
click at [624, 300] on icon "Move forward to switch to the next month." at bounding box center [628, 304] width 17 height 19
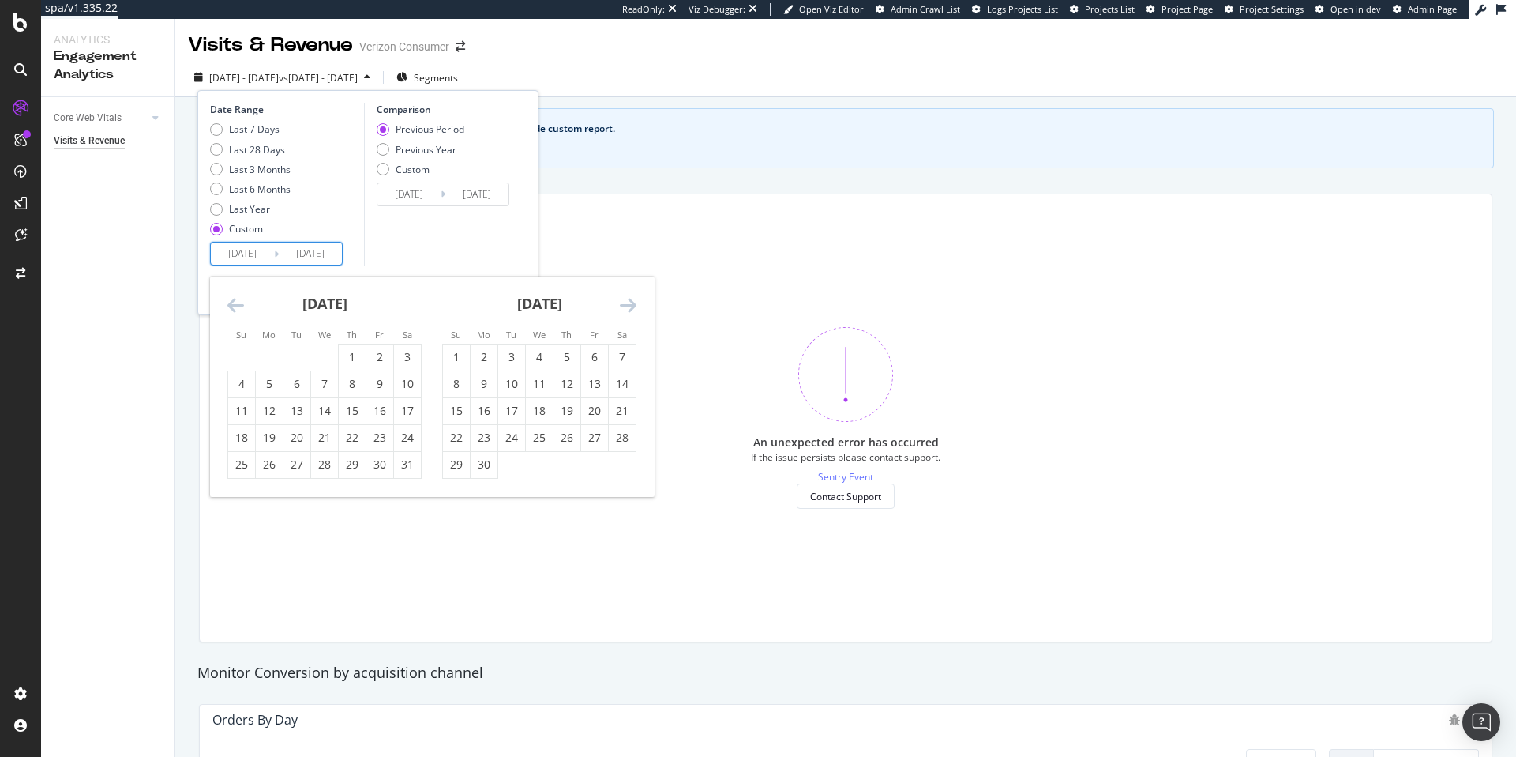
click at [624, 300] on icon "Move forward to switch to the next month." at bounding box center [628, 304] width 17 height 19
click at [406, 357] on div "5" at bounding box center [407, 357] width 27 height 16
type input "2025/07/05"
type input "2024/12/20"
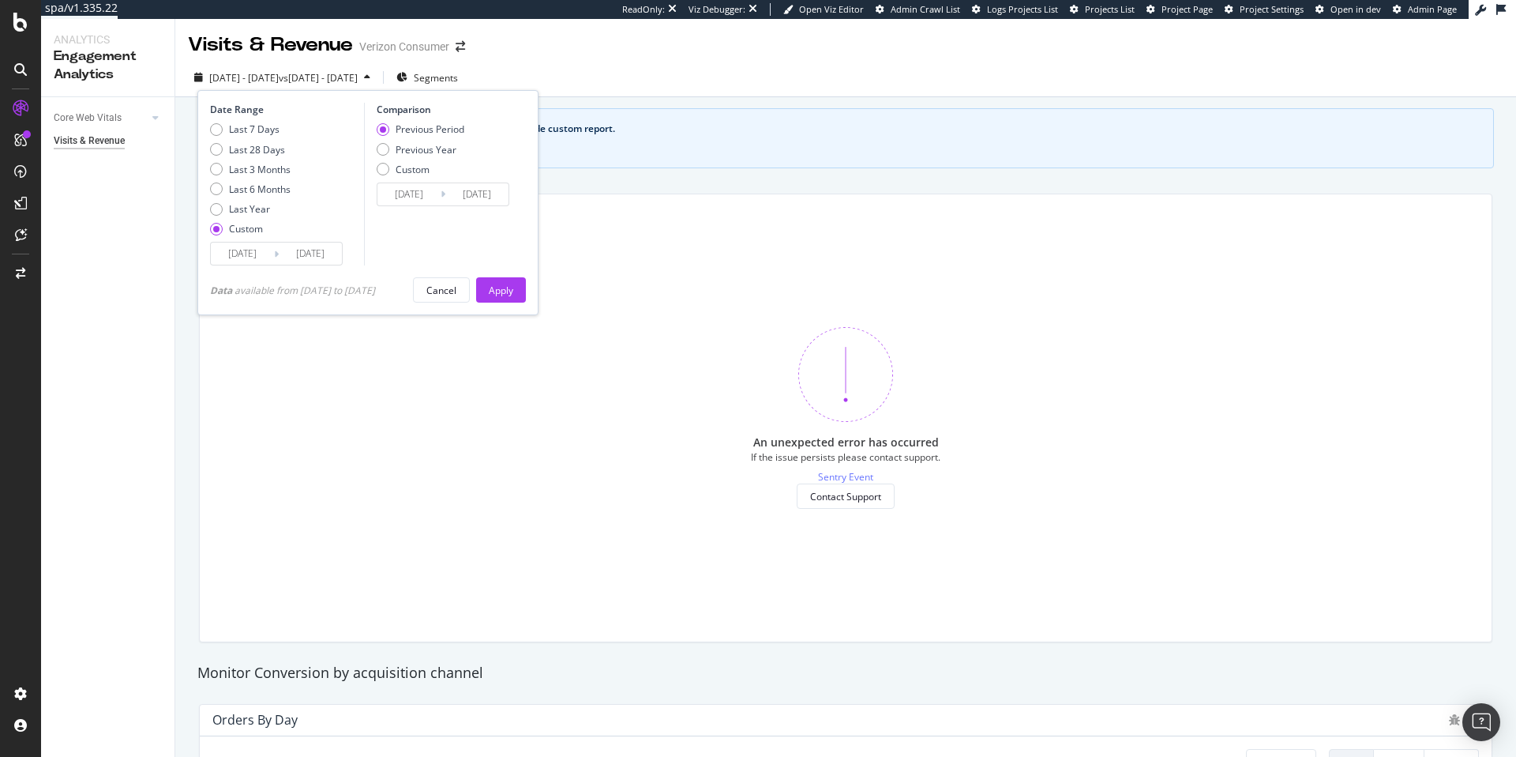
click at [283, 255] on input "2025/07/05" at bounding box center [310, 253] width 63 height 22
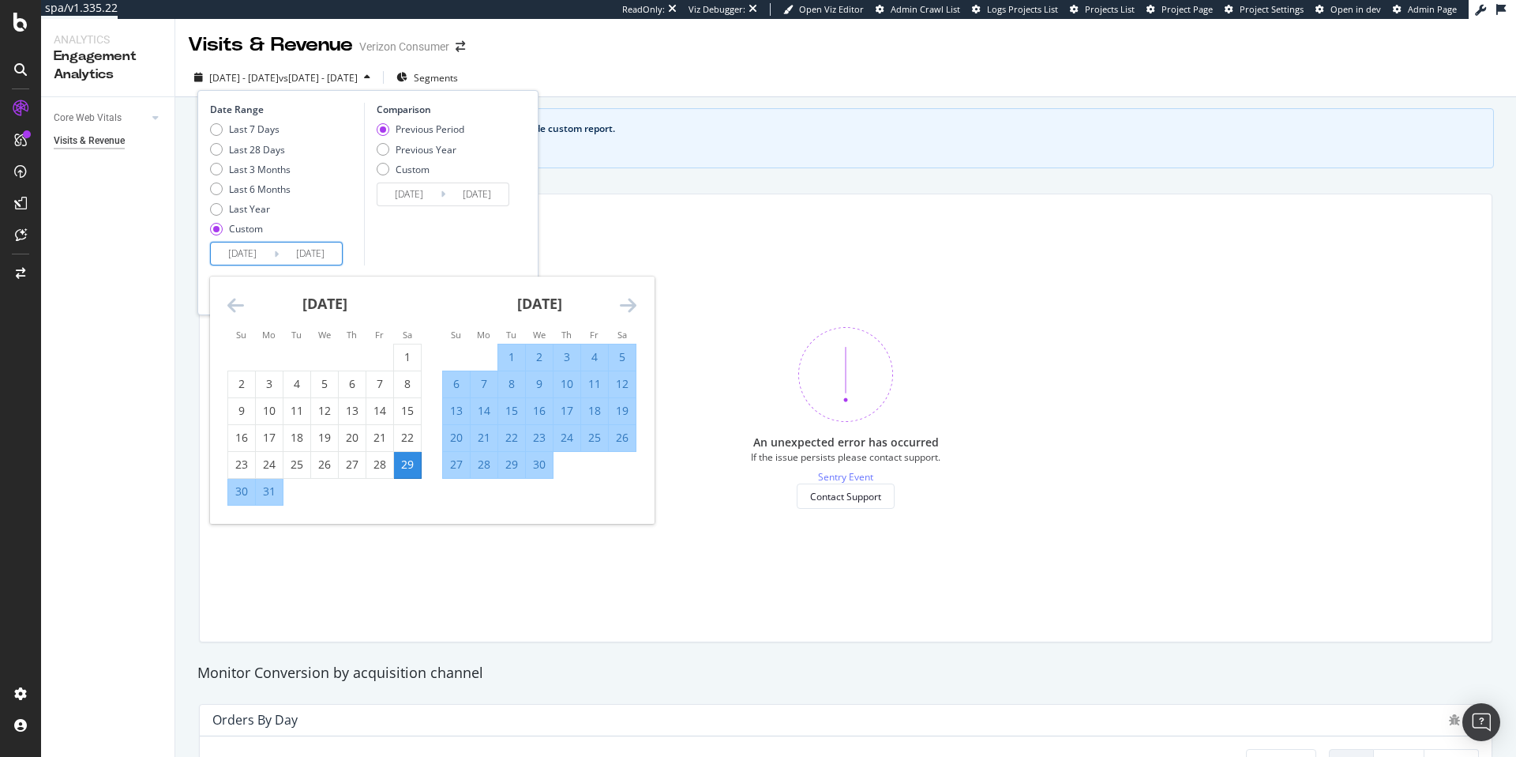
click at [464, 380] on div "6" at bounding box center [456, 384] width 27 height 16
type input "2025/04/06"
type input "2025/03/20"
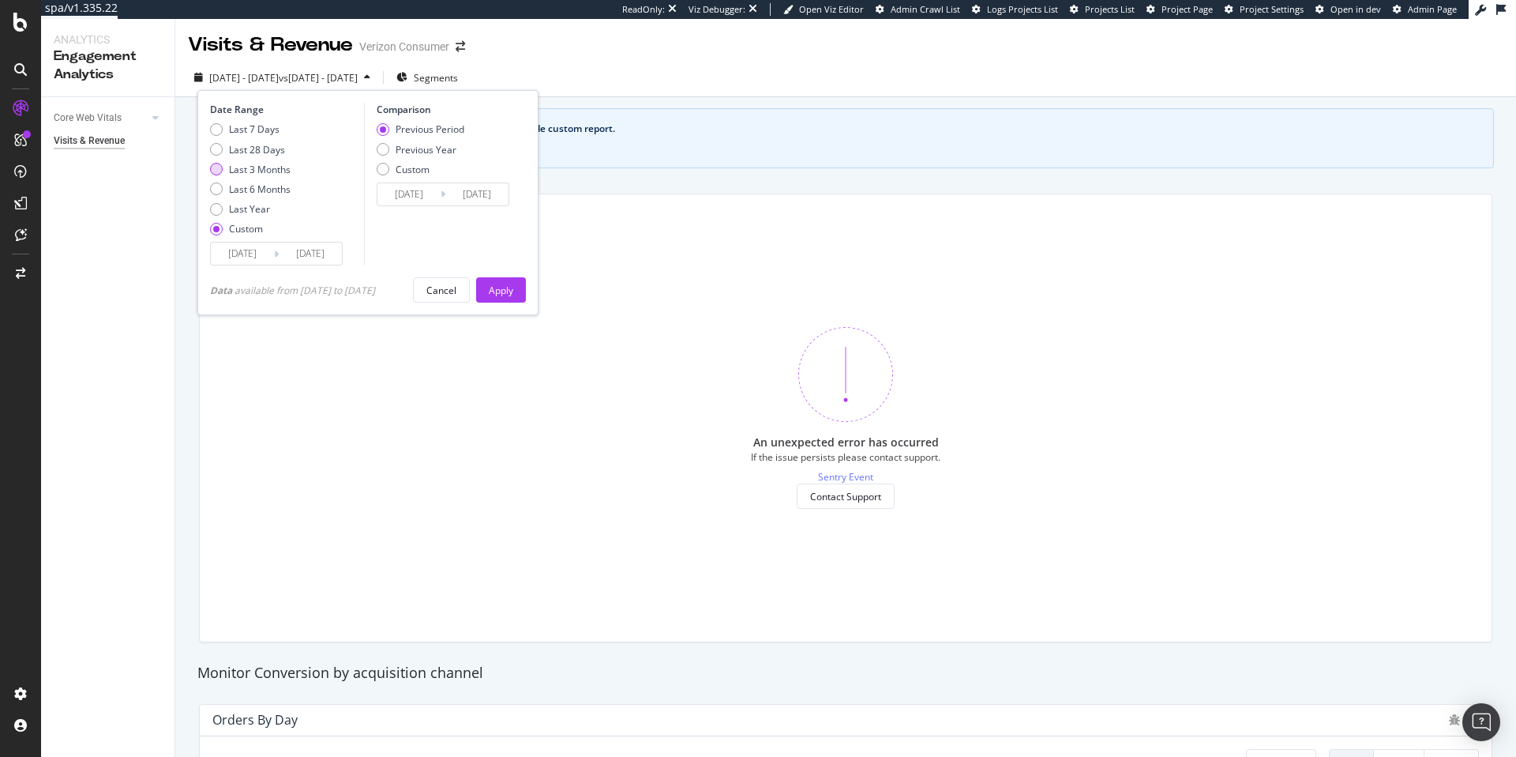
click at [246, 168] on div "Last 3 Months" at bounding box center [260, 169] width 62 height 13
type input "2025/05/13"
type input "2025/08/12"
type input "2025/02/10"
type input "2025/05/12"
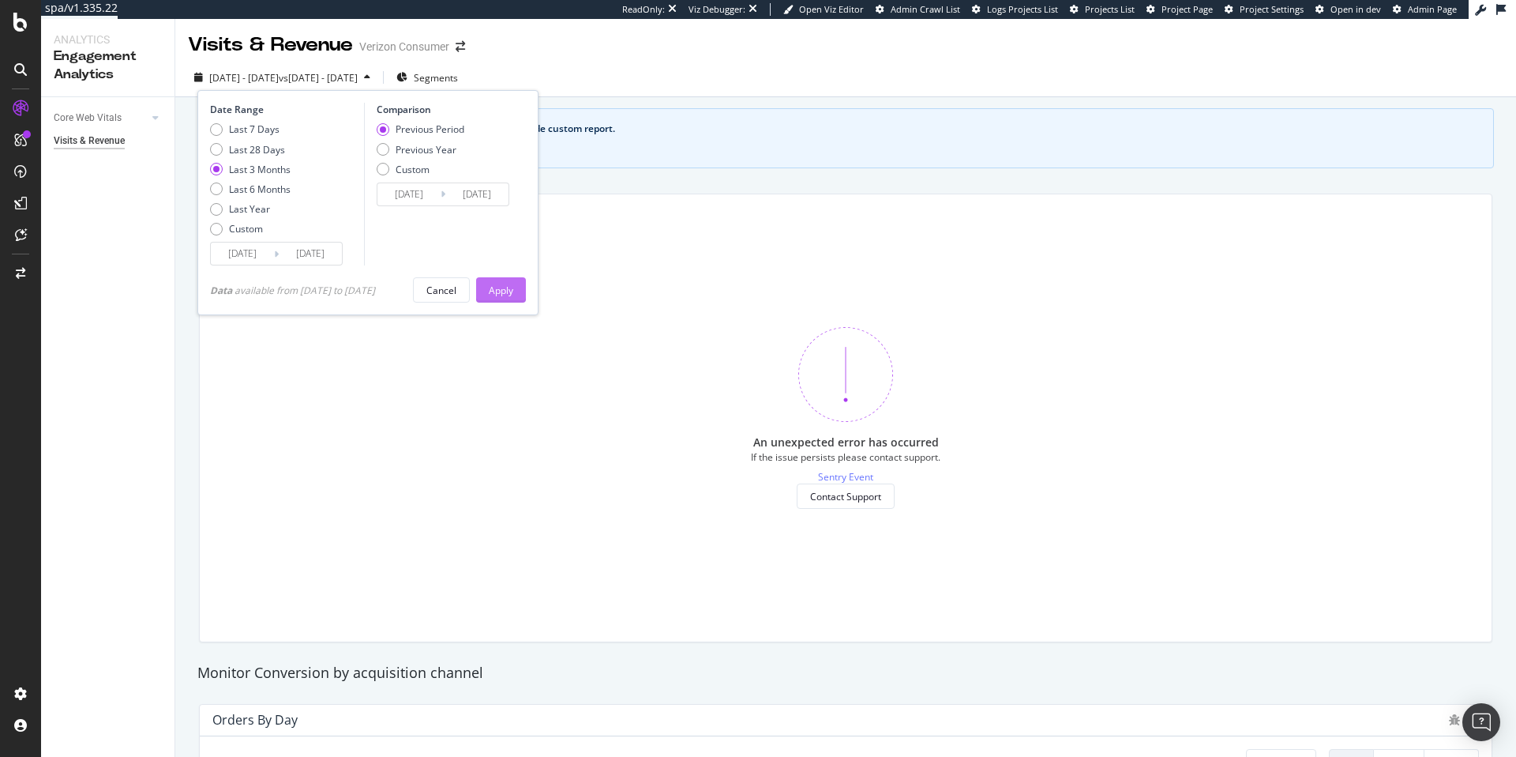
click at [521, 296] on button "Apply" at bounding box center [501, 289] width 50 height 25
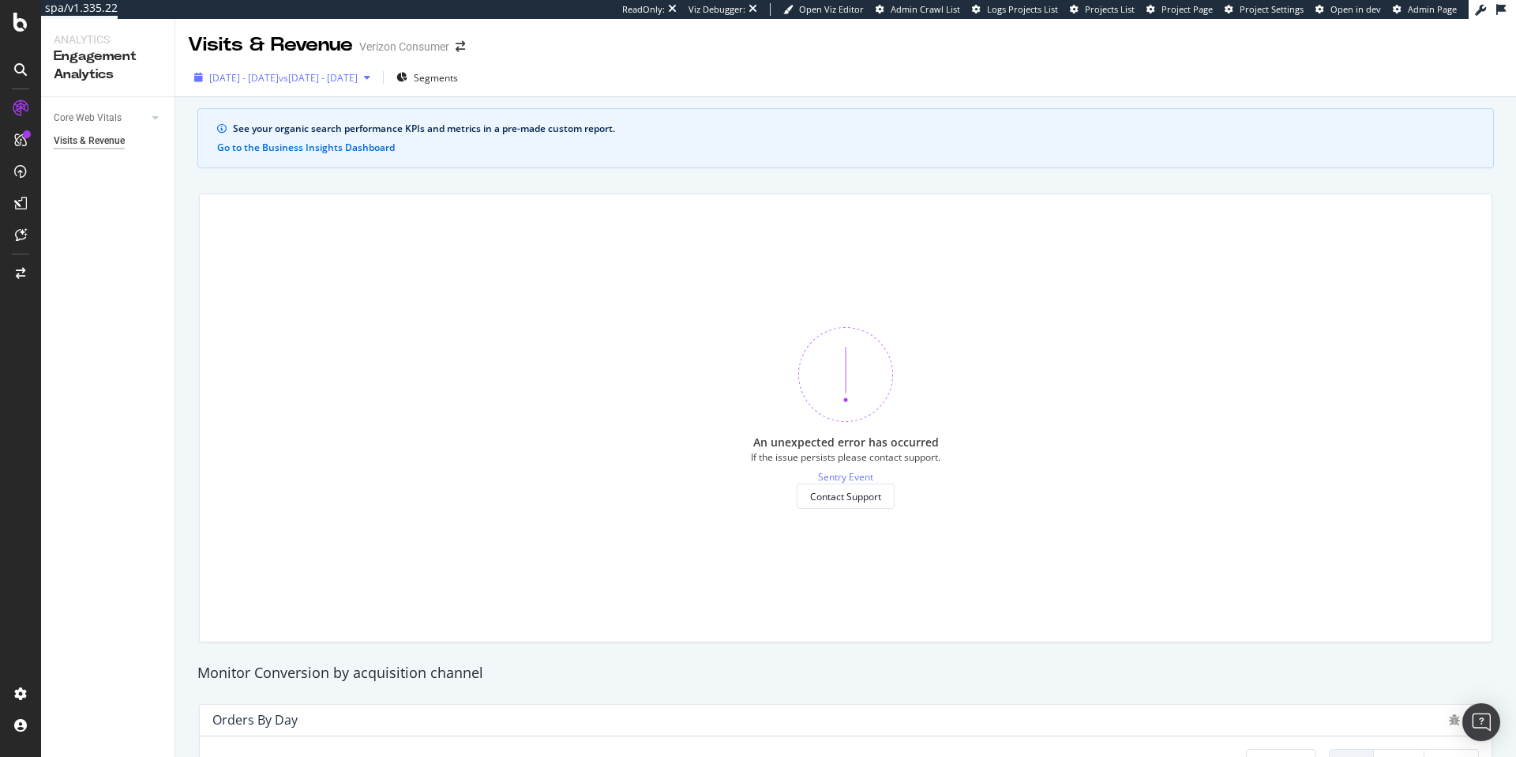
click at [342, 69] on div "[DATE] - [DATE] vs [DATE] - [DATE]" at bounding box center [282, 78] width 189 height 24
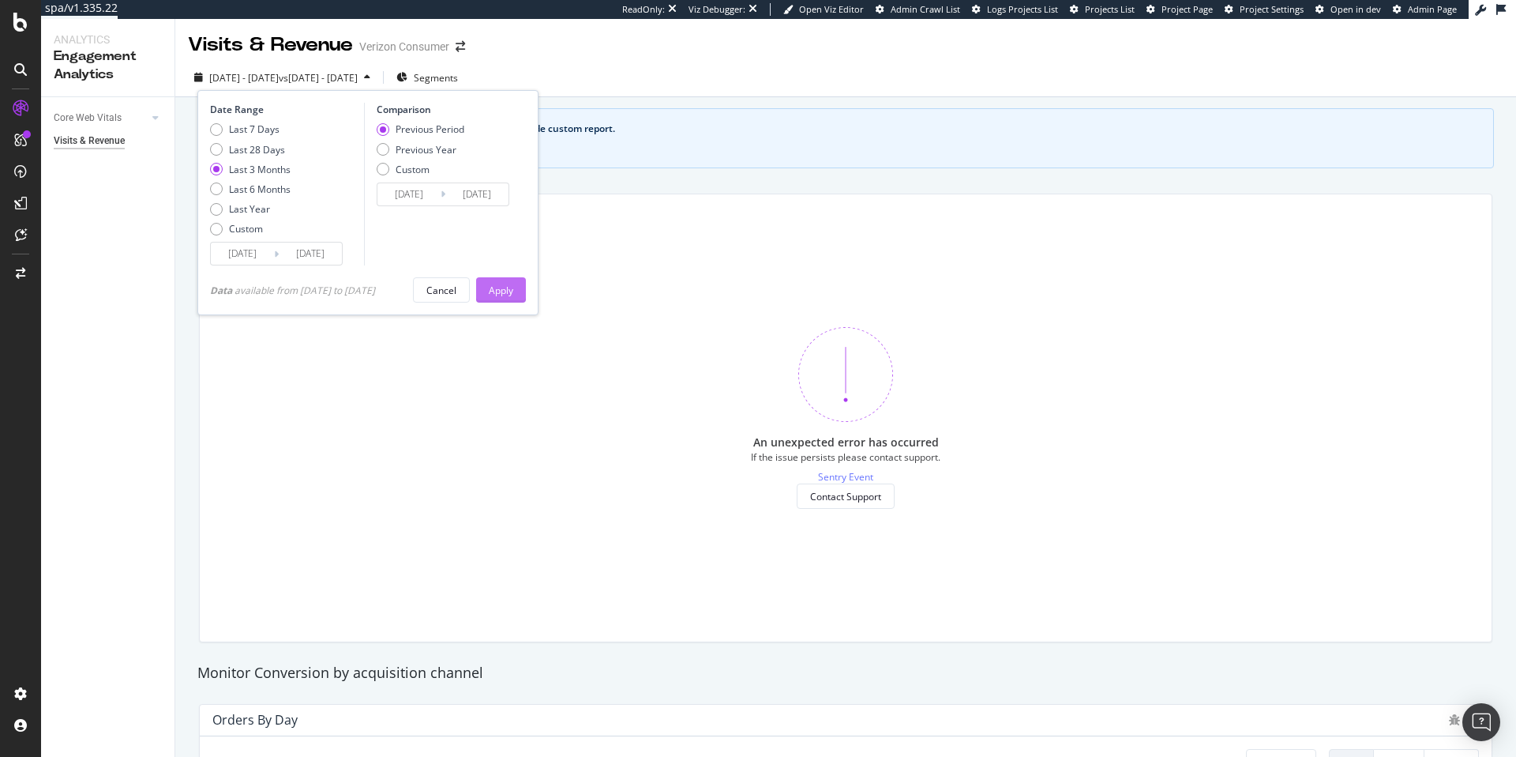
click at [511, 292] on div "Apply" at bounding box center [501, 289] width 24 height 13
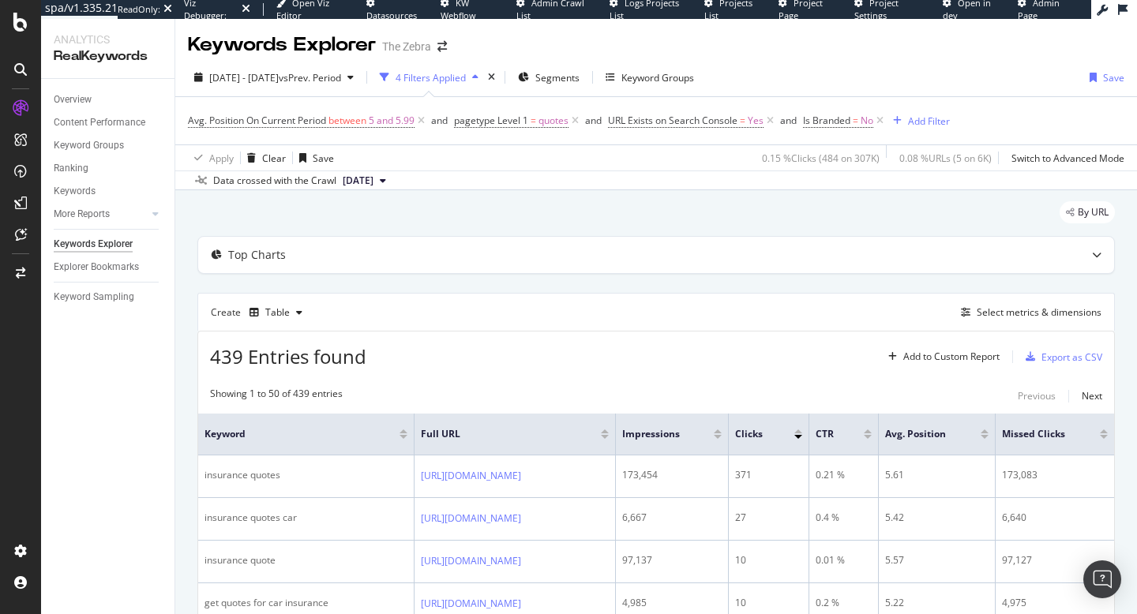
click at [913, 43] on div "Keywords Explorer The Zebra" at bounding box center [656, 38] width 962 height 39
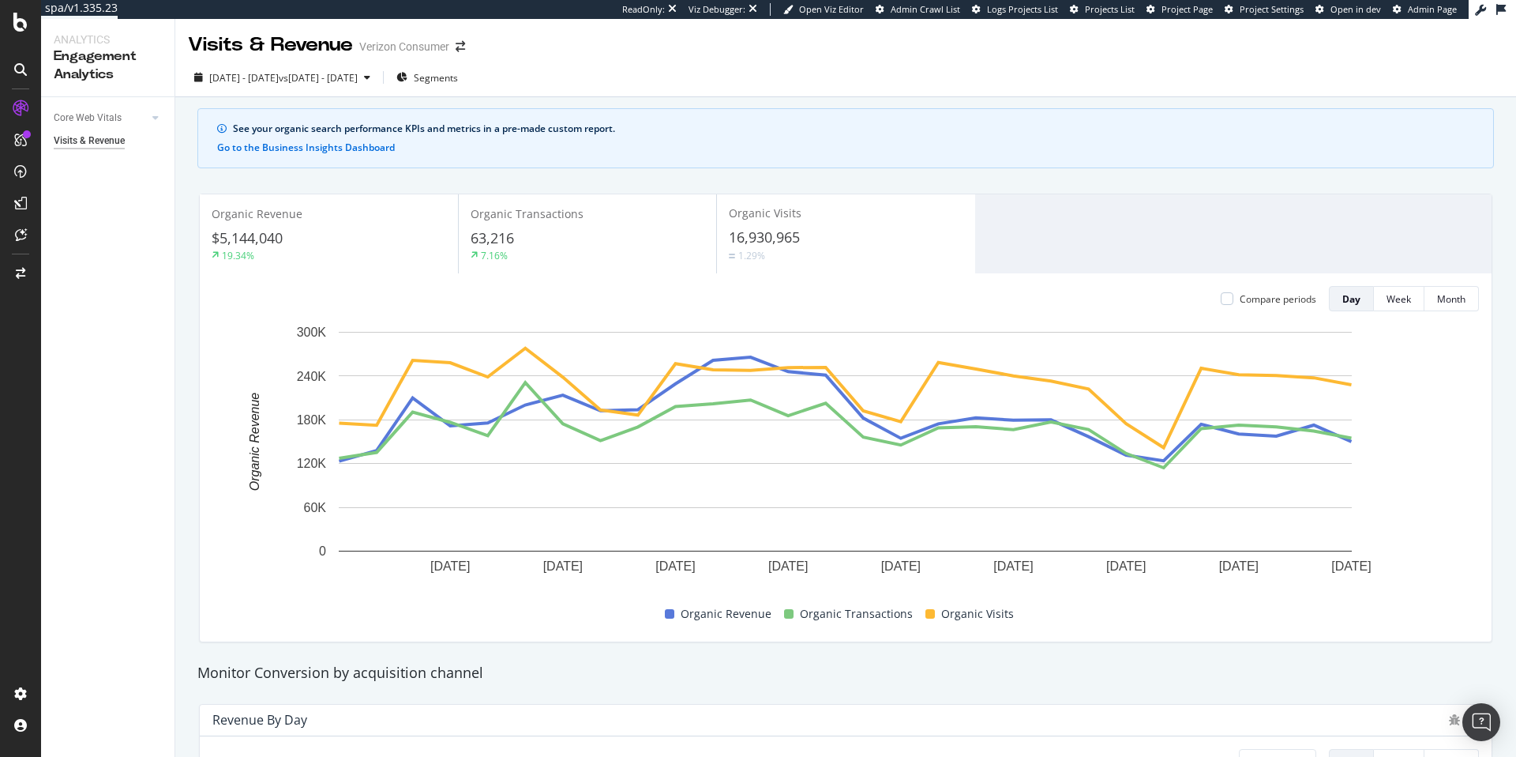
click at [627, 66] on div "[DATE] - [DATE] vs [DATE] - [DATE] Segments" at bounding box center [845, 81] width 1341 height 32
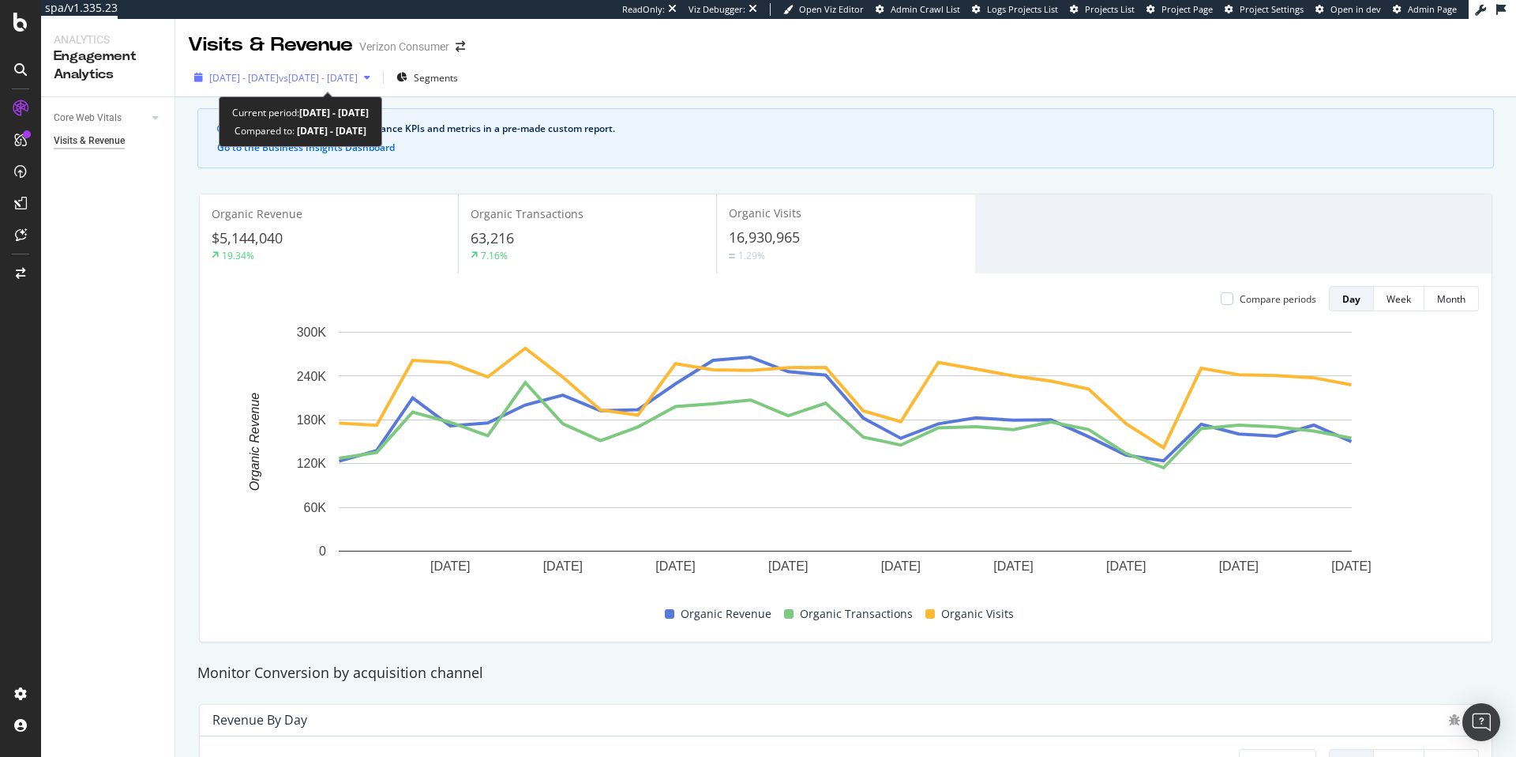
click at [377, 80] on div "button" at bounding box center [367, 77] width 19 height 9
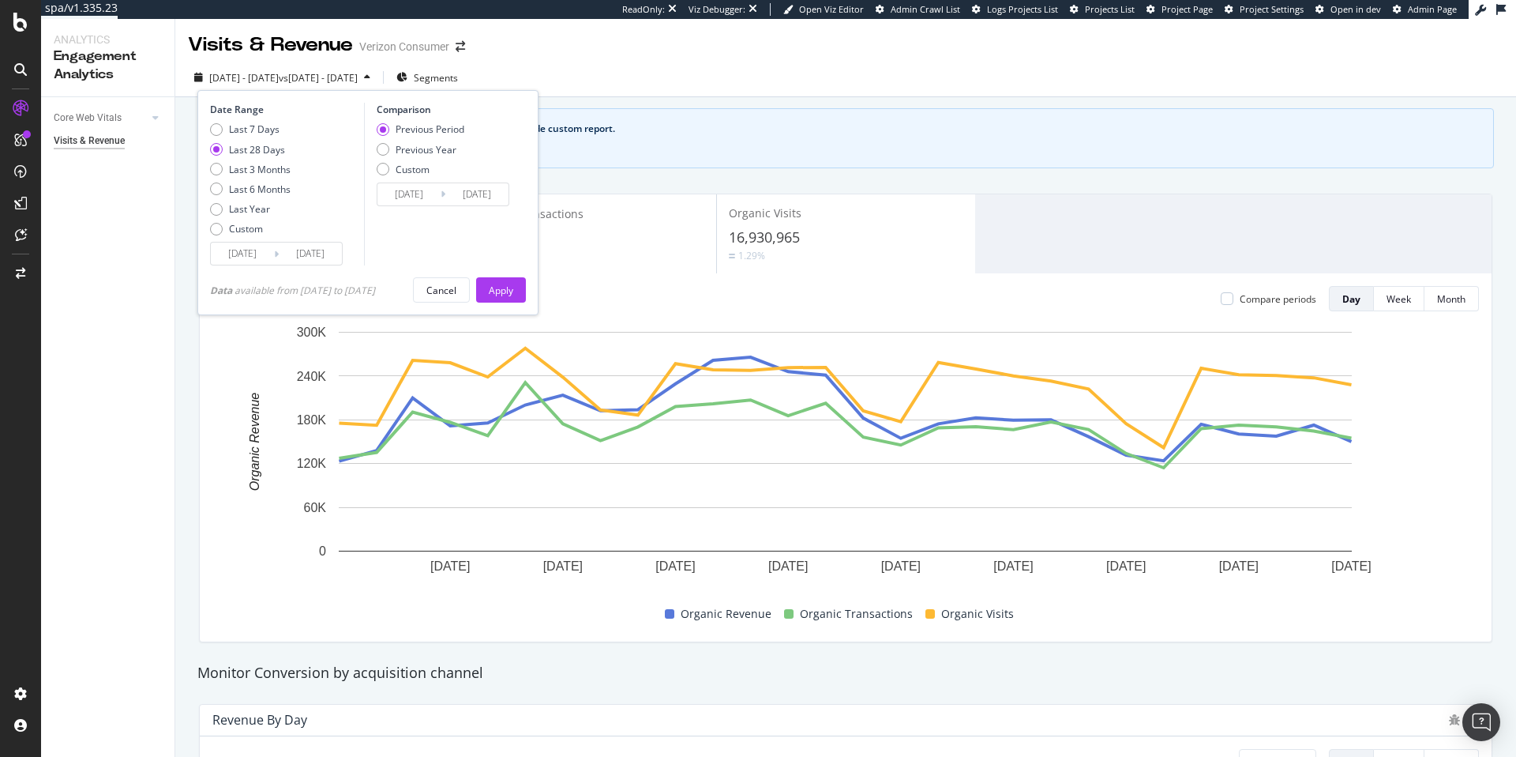
click at [317, 259] on input "2025/04/25" at bounding box center [310, 253] width 63 height 22
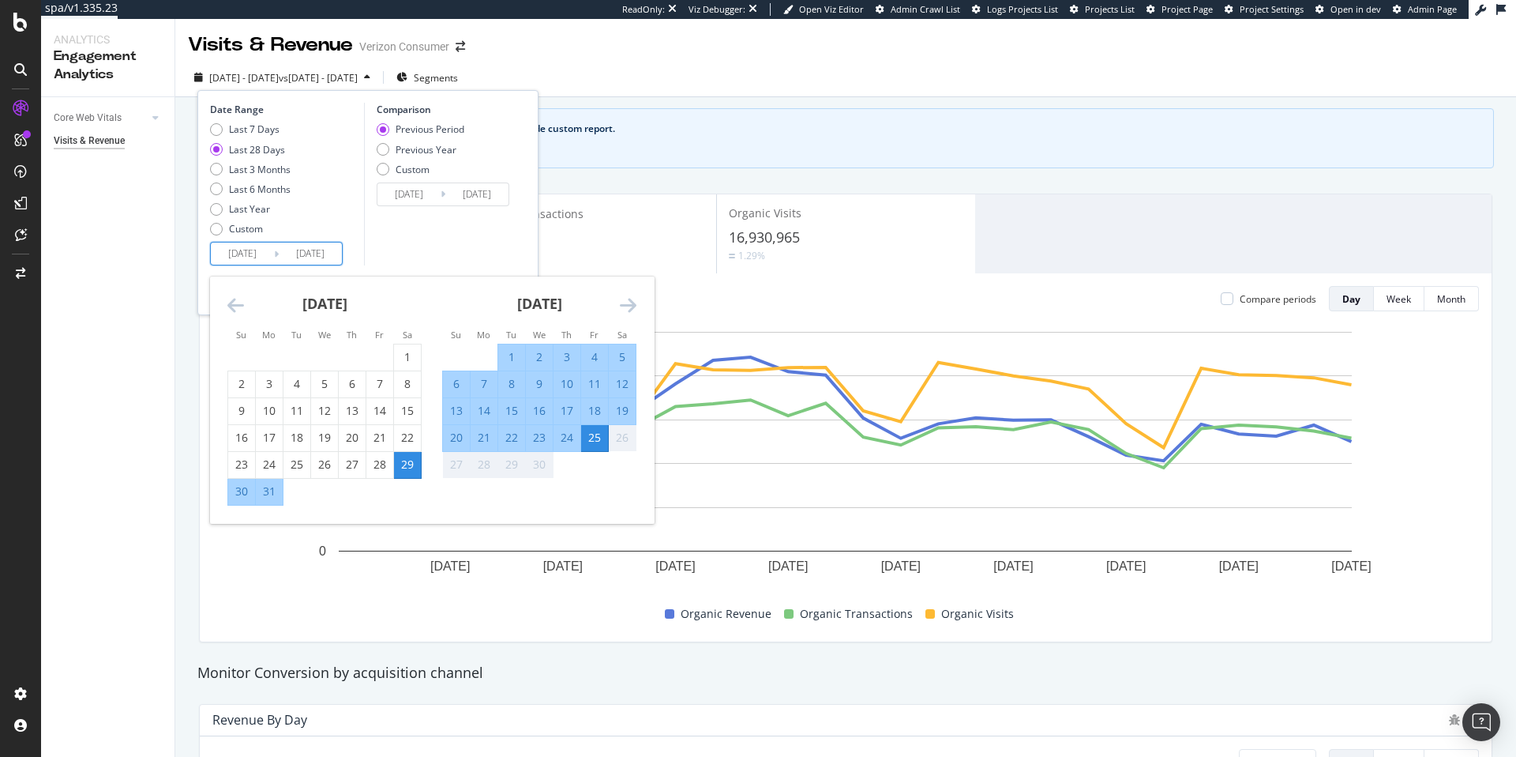
click at [629, 302] on icon "Move forward to switch to the next month." at bounding box center [628, 304] width 17 height 19
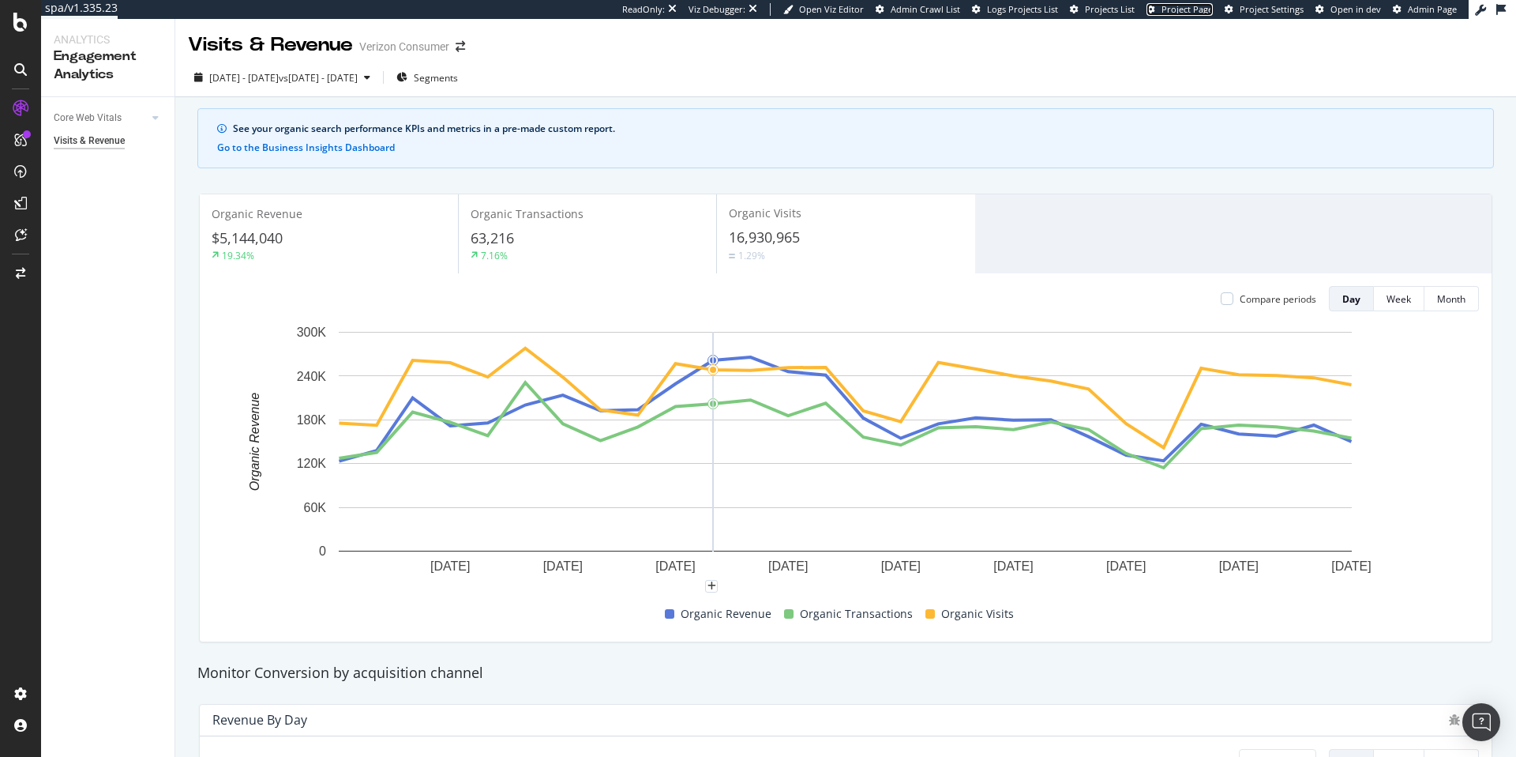
click at [1166, 8] on span "Project Page" at bounding box center [1187, 9] width 51 height 12
click at [1248, 13] on span "Project Settings" at bounding box center [1272, 9] width 64 height 12
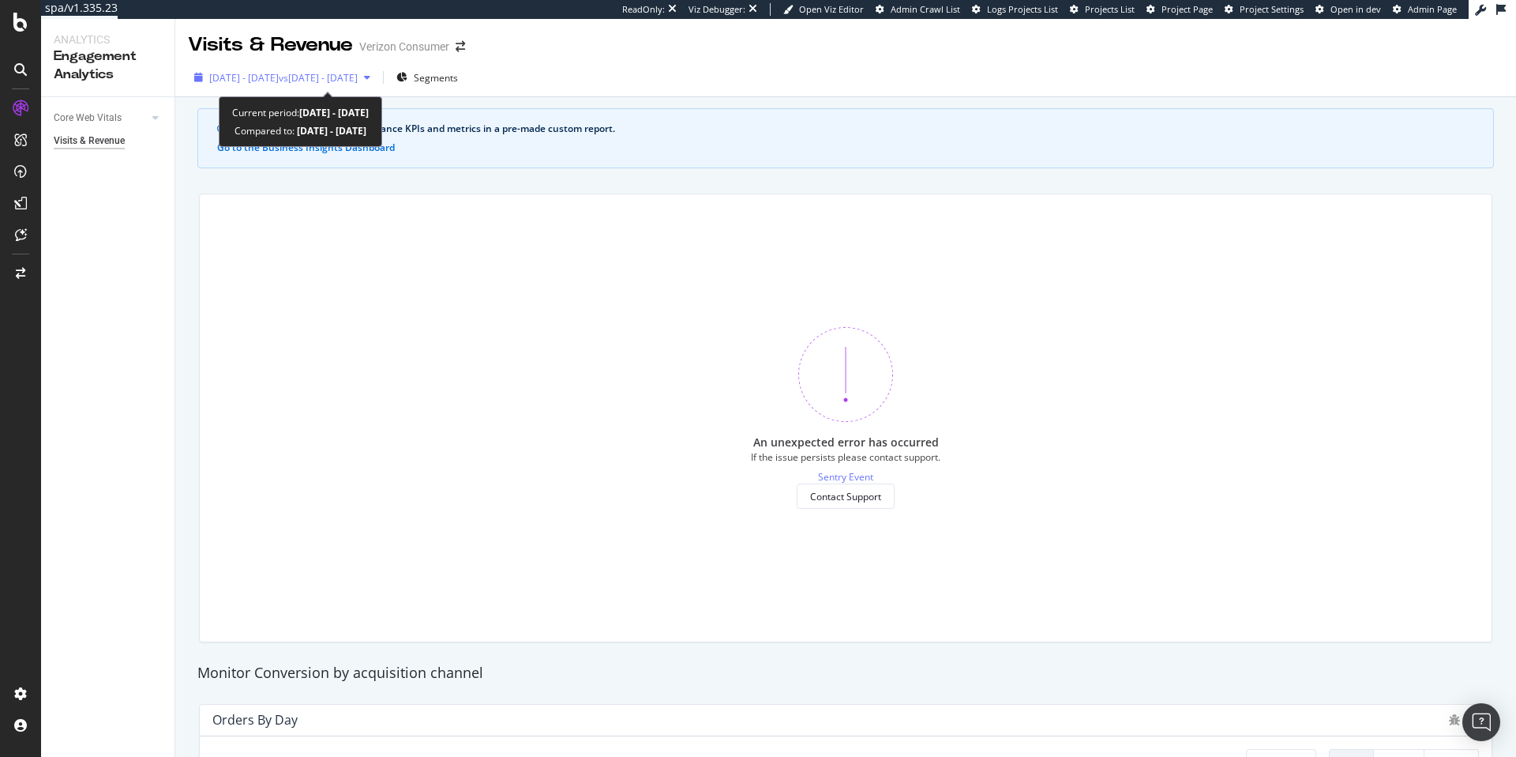
click at [377, 85] on div "2025 Mar. 29th - Apr. 25th vs 2025 Mar. 1st - Mar. 28th" at bounding box center [282, 78] width 189 height 24
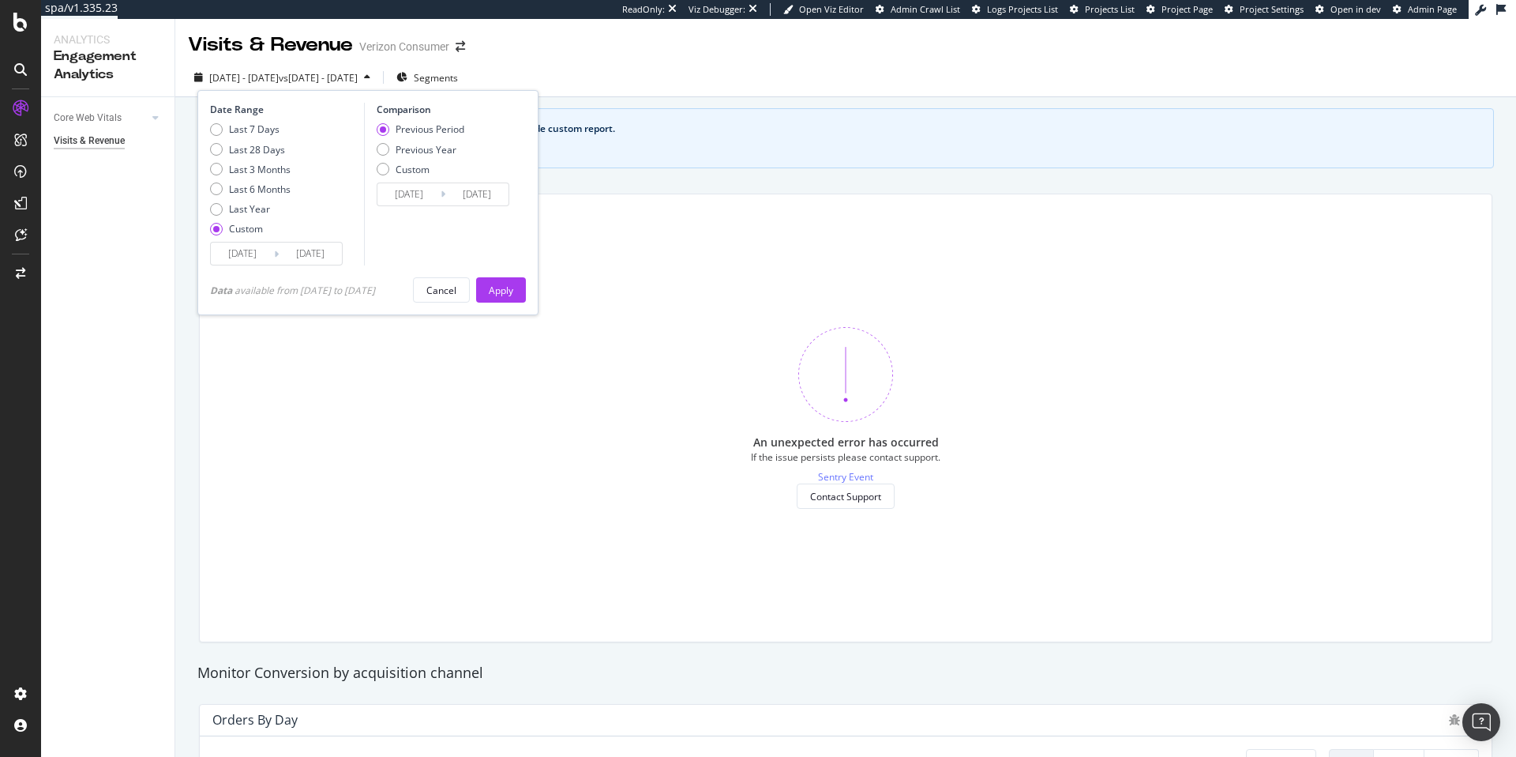
click at [316, 252] on input "2025/04/25" at bounding box center [310, 253] width 63 height 22
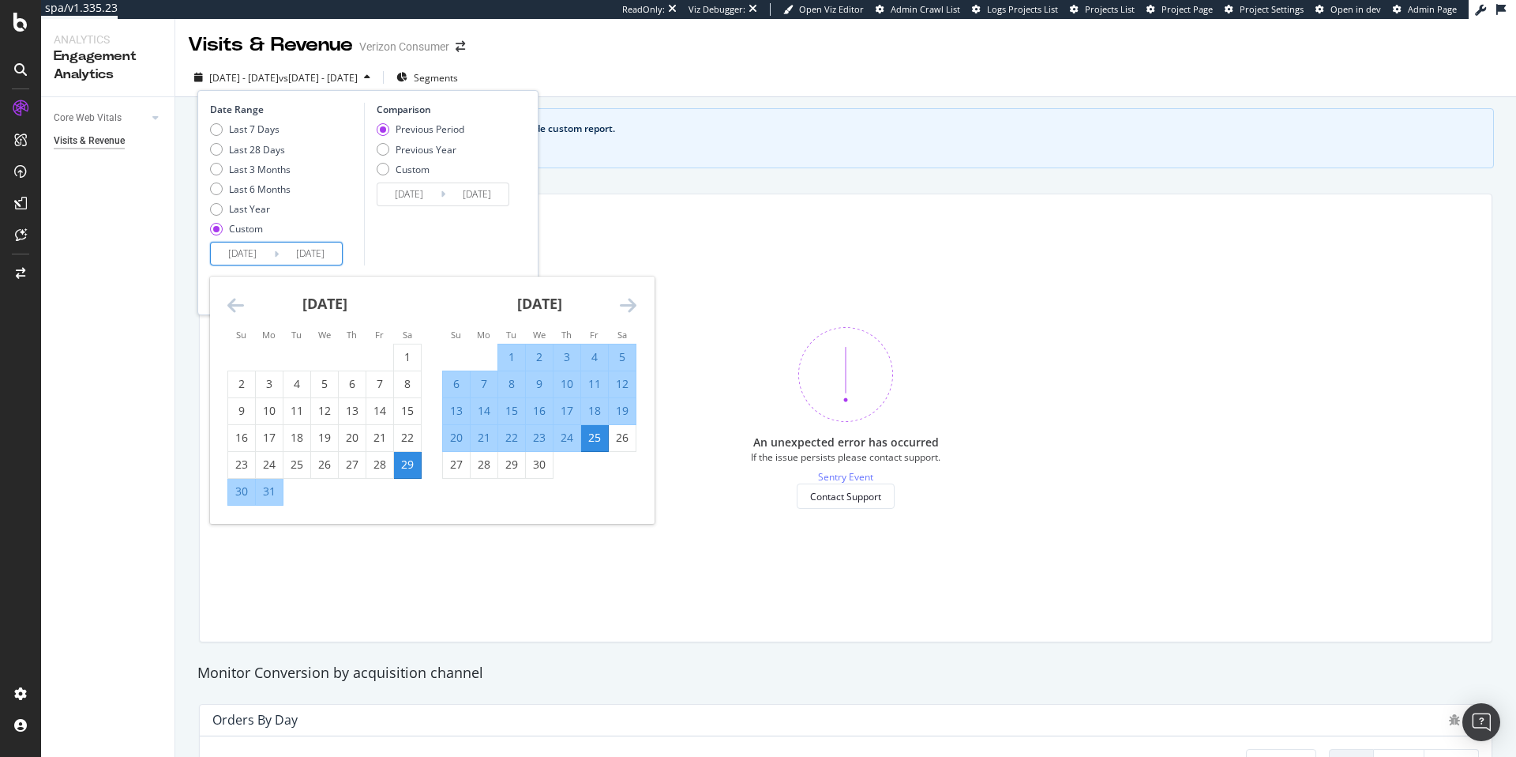
click at [621, 306] on icon "Move forward to switch to the next month." at bounding box center [628, 304] width 17 height 19
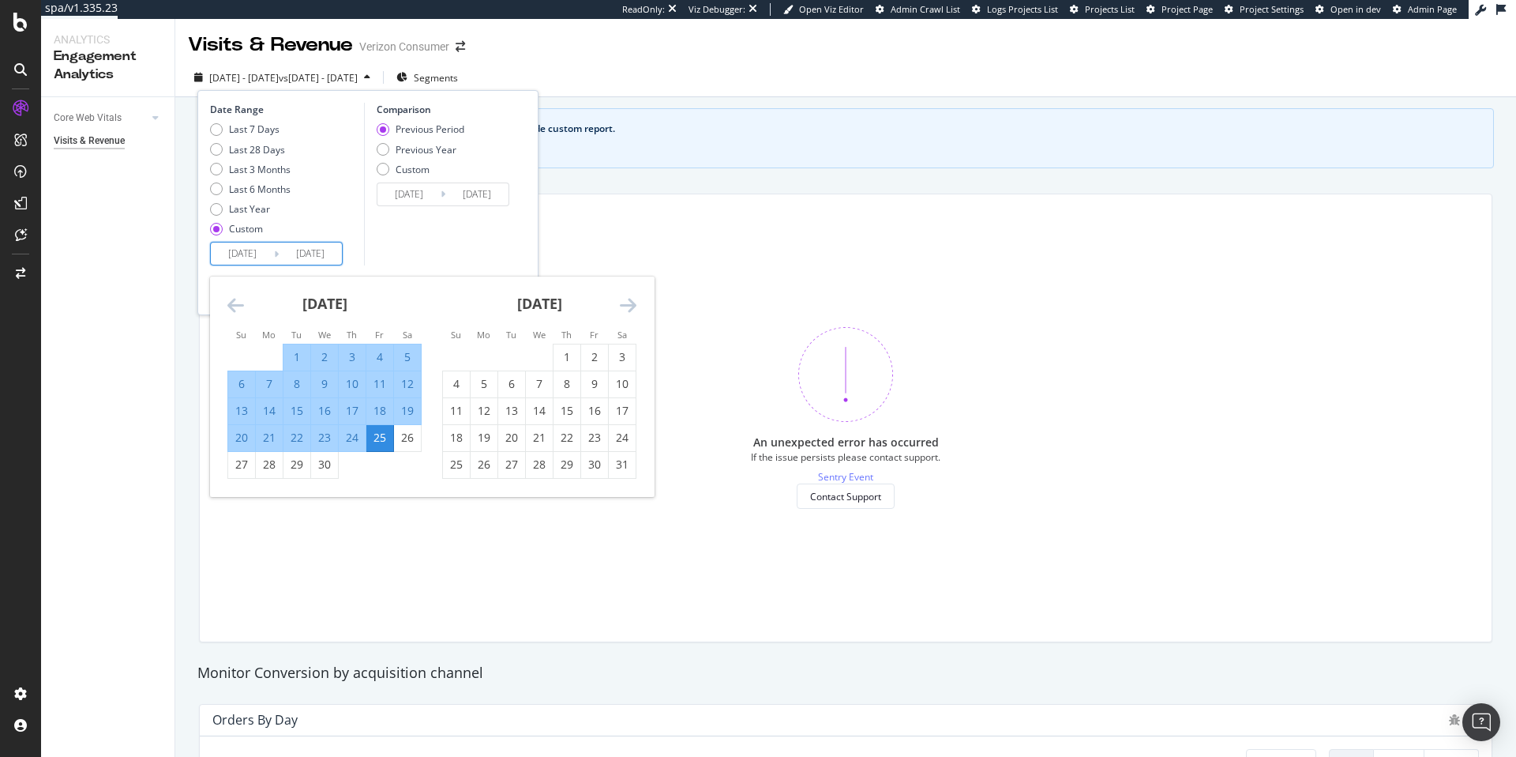
click at [621, 306] on icon "Move forward to switch to the next month." at bounding box center [628, 304] width 17 height 19
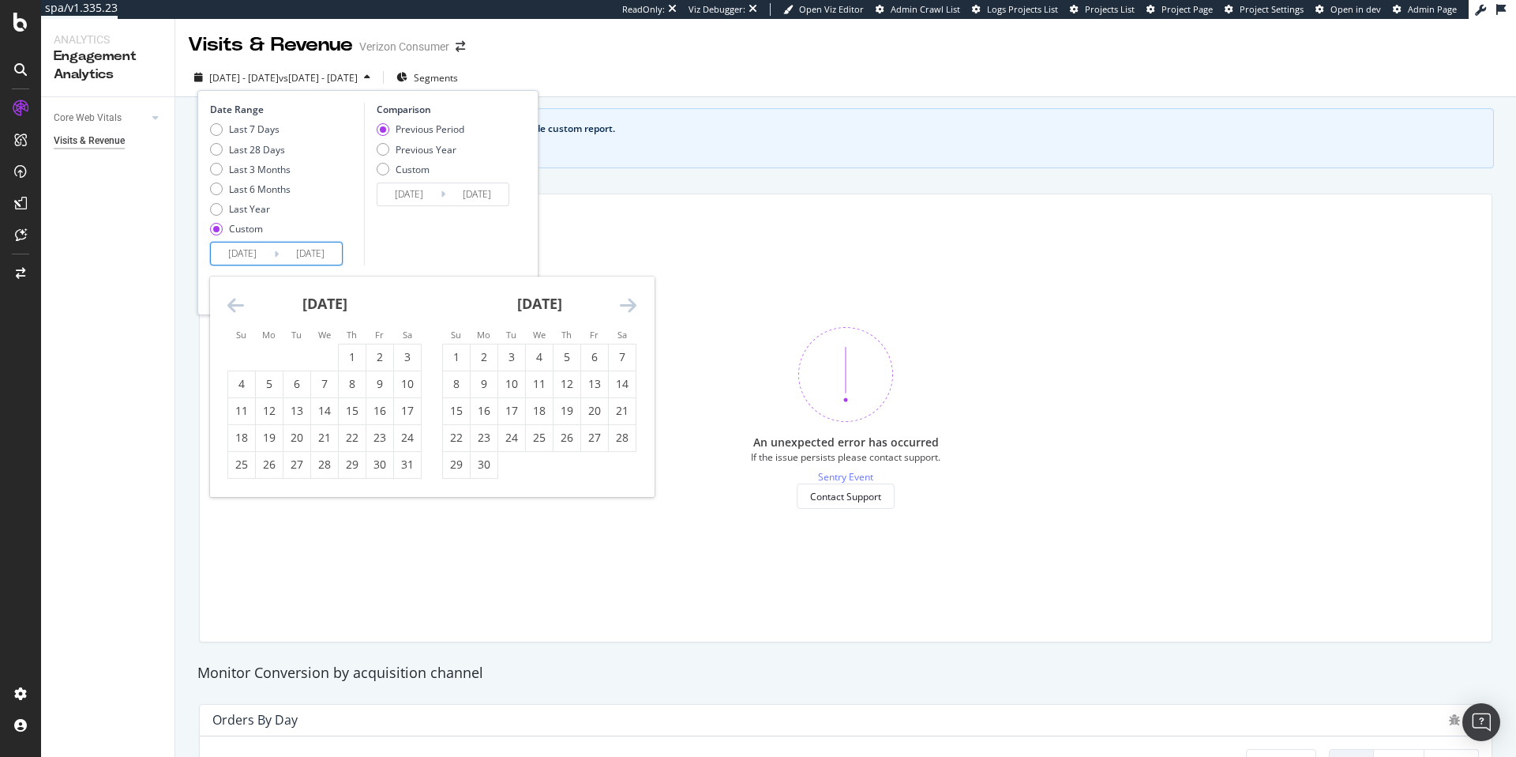
click at [621, 306] on icon "Move forward to switch to the next month." at bounding box center [628, 304] width 17 height 19
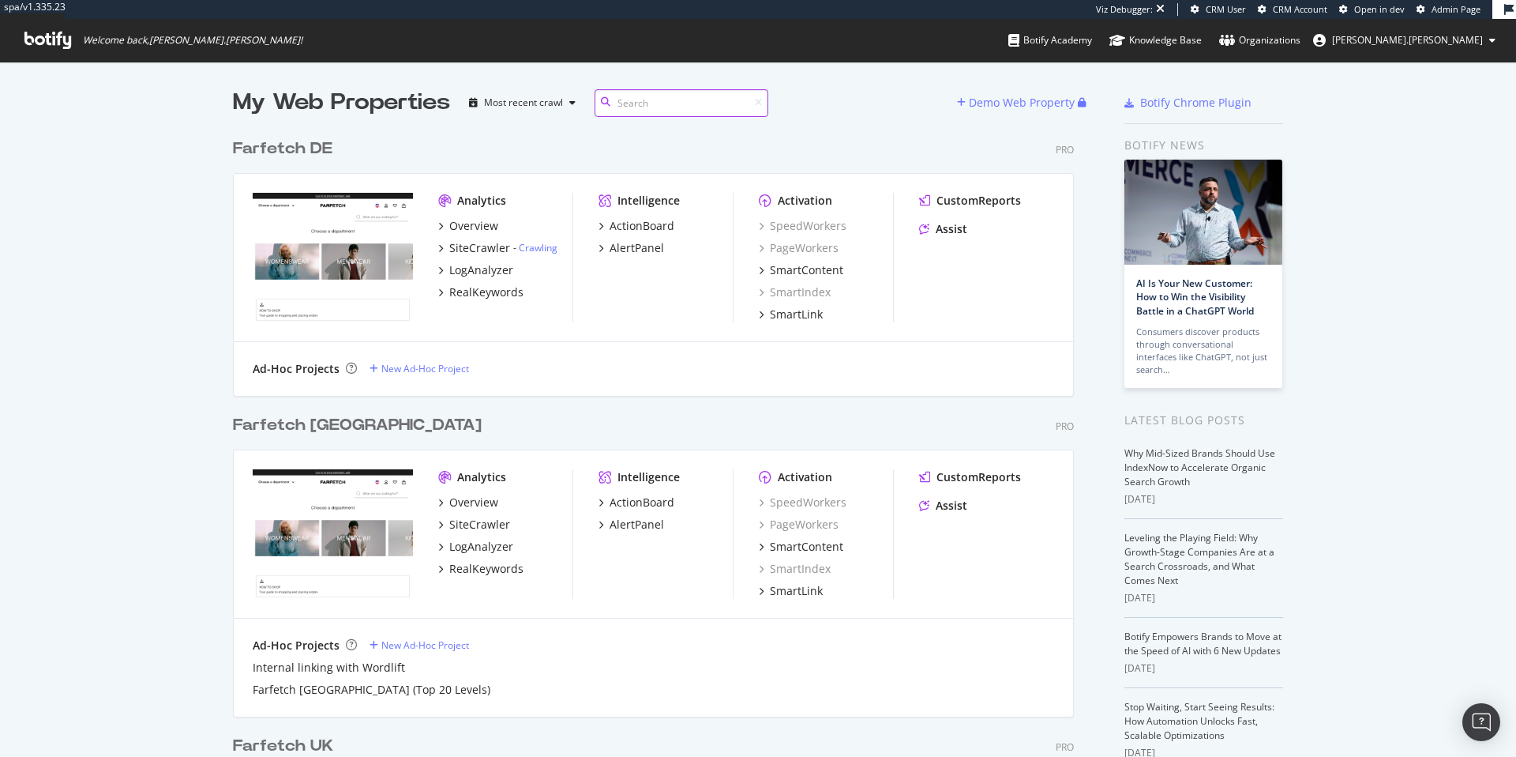
scroll to position [757, 1516]
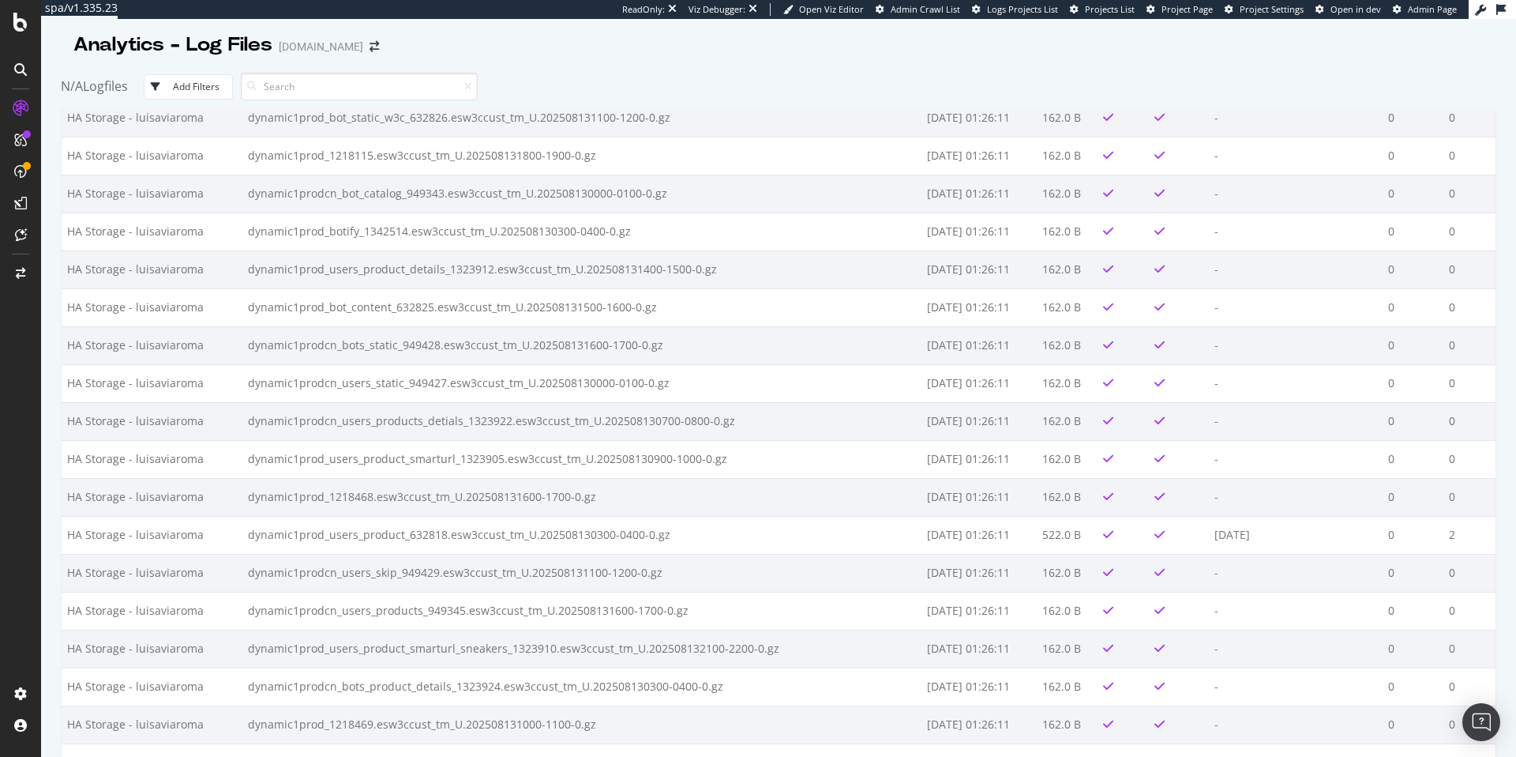
scroll to position [11967, 0]
